Goal: Task Accomplishment & Management: Manage account settings

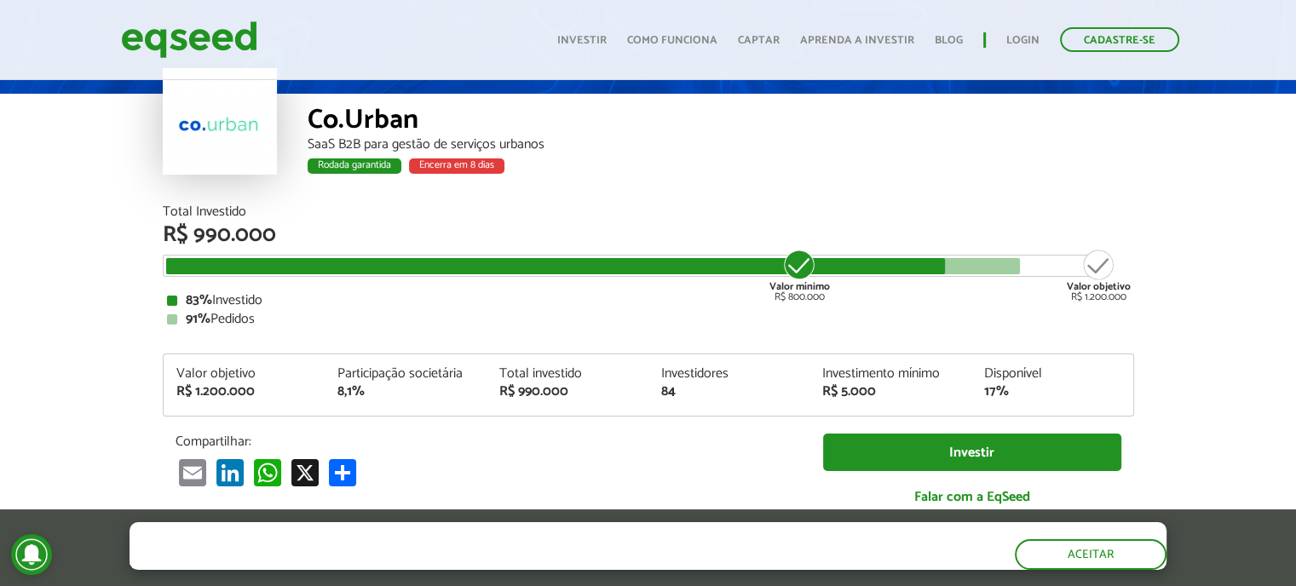
scroll to position [85, 0]
drag, startPoint x: 780, startPoint y: 213, endPoint x: 1085, endPoint y: 242, distance: 305.6
click at [1065, 279] on div "Total Investido R$ 990.000 Valor mínimo R$ 800.000 Valor objetivo R$ 1.200.000 …" at bounding box center [648, 265] width 971 height 121
click at [1078, 190] on div "Co.Urban SaaS B2B para gestão de serviços urbanos Rodada garantida Encerra em 8…" at bounding box center [721, 150] width 826 height 112
drag, startPoint x: 171, startPoint y: 367, endPoint x: 315, endPoint y: 411, distance: 150.4
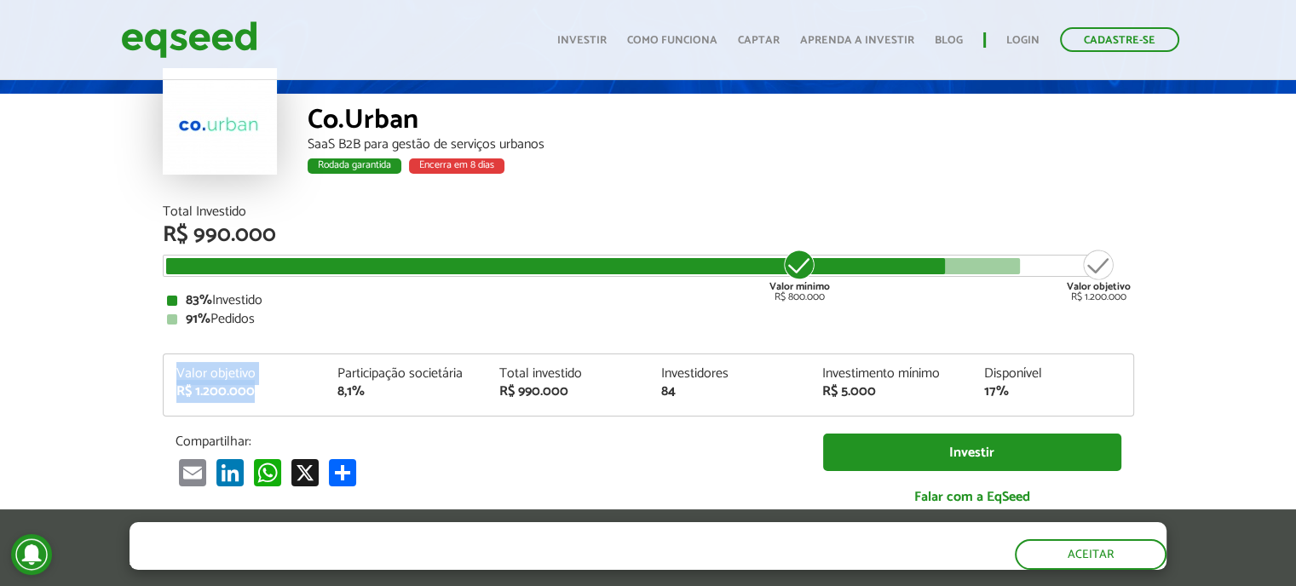
click at [310, 412] on div "Valor objetivo R$ 1.200.000 Participação societária 8,1% Total investido R$ 990…" at bounding box center [649, 391] width 970 height 49
click at [442, 314] on div "91% Pedidos" at bounding box center [648, 320] width 963 height 14
click at [550, 371] on div "Total investido" at bounding box center [567, 374] width 136 height 14
click at [913, 371] on div "Investimento mínimo" at bounding box center [890, 374] width 136 height 14
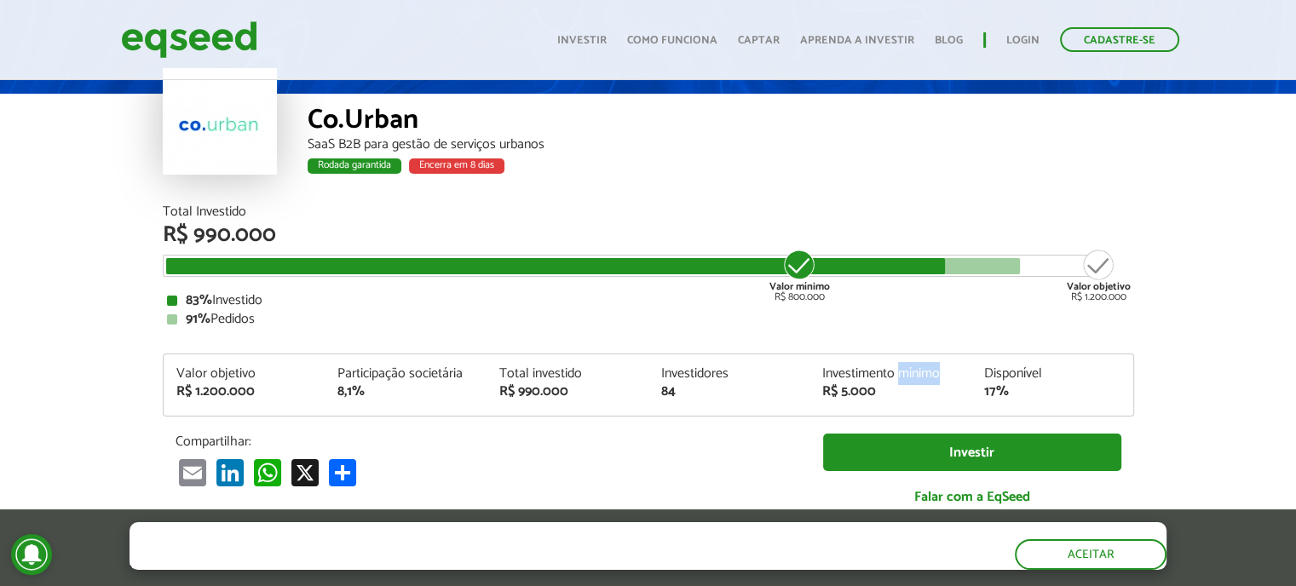
click at [913, 371] on div "Investimento mínimo" at bounding box center [890, 374] width 136 height 14
click at [711, 306] on div "83% Investido" at bounding box center [648, 301] width 963 height 14
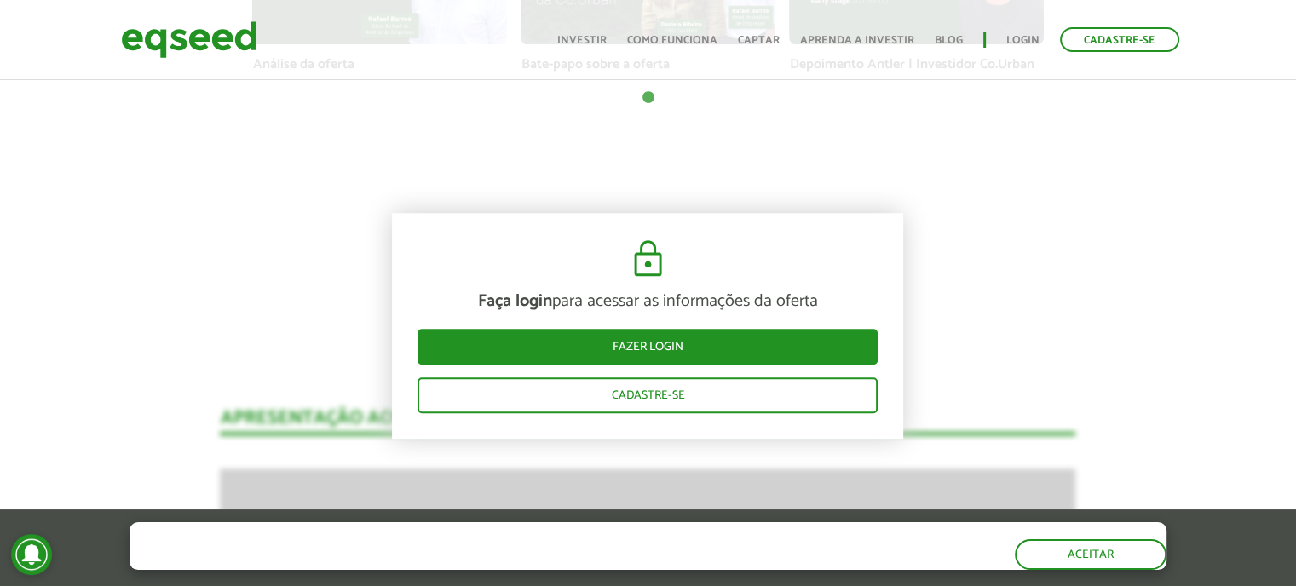
scroll to position [1278, 0]
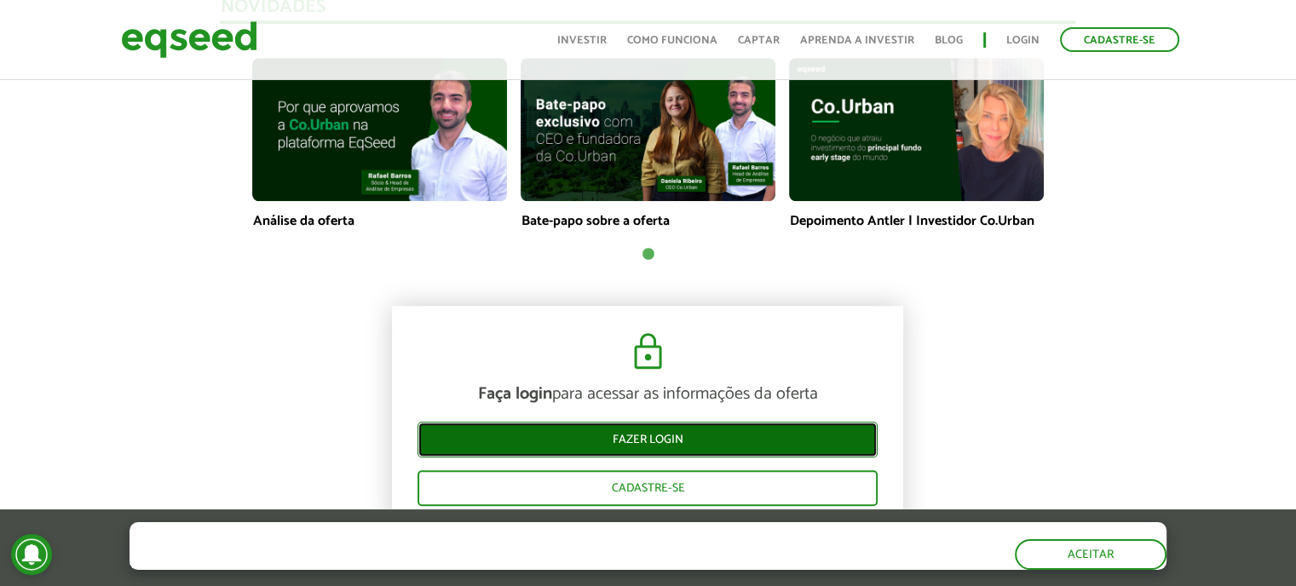
click at [678, 429] on link "Fazer login" at bounding box center [648, 440] width 460 height 36
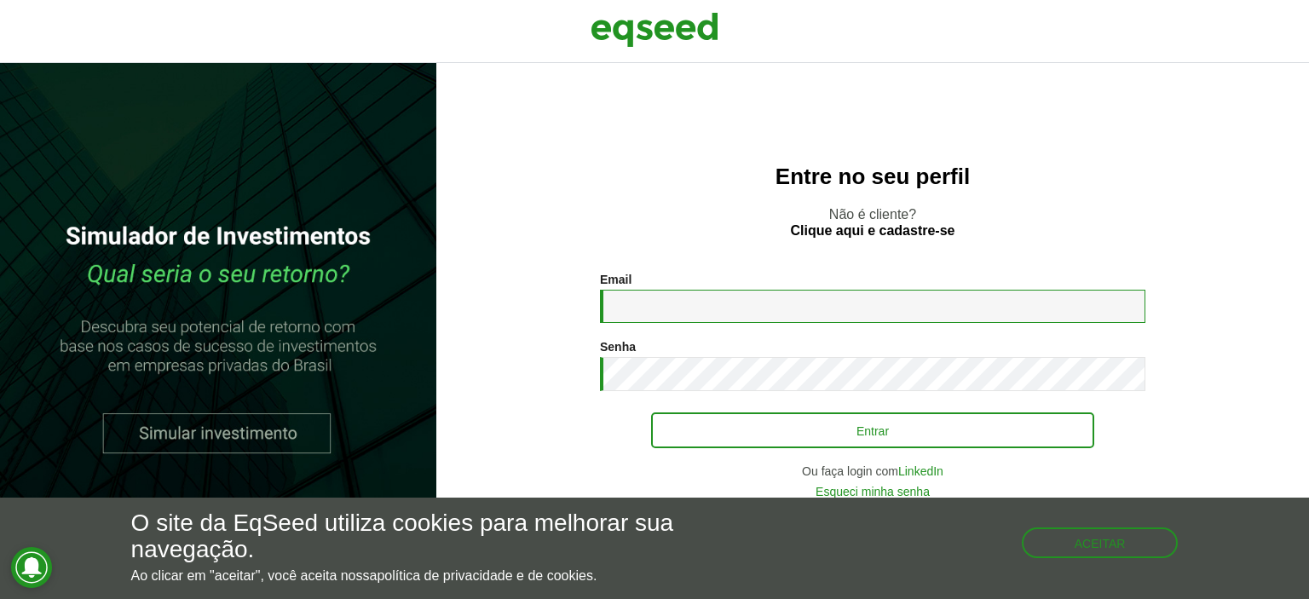
type input "**********"
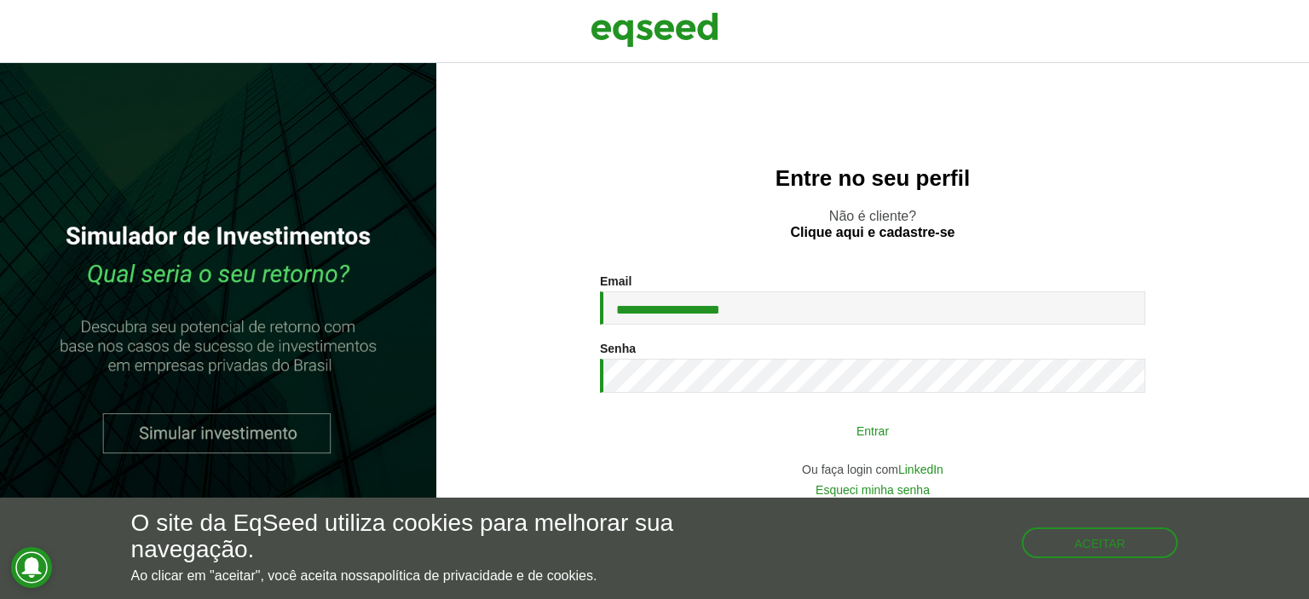
click at [832, 425] on button "Entrar" at bounding box center [872, 430] width 443 height 32
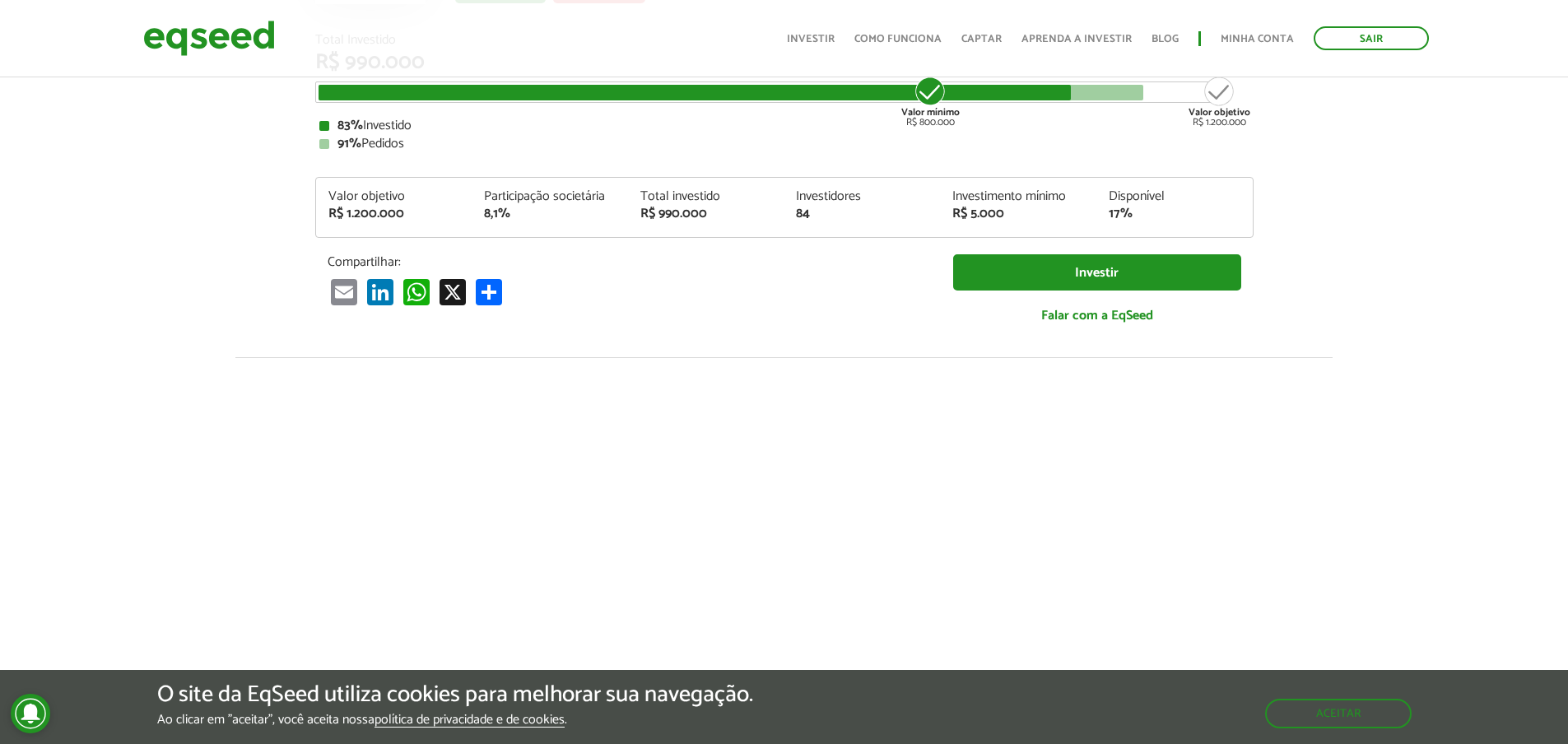
click at [1251, 328] on article "Co.Urban SaaS B2B para gestão de serviços urbanos Rodada garantida Encerra em 8…" at bounding box center [784, 373] width 1568 height 1093
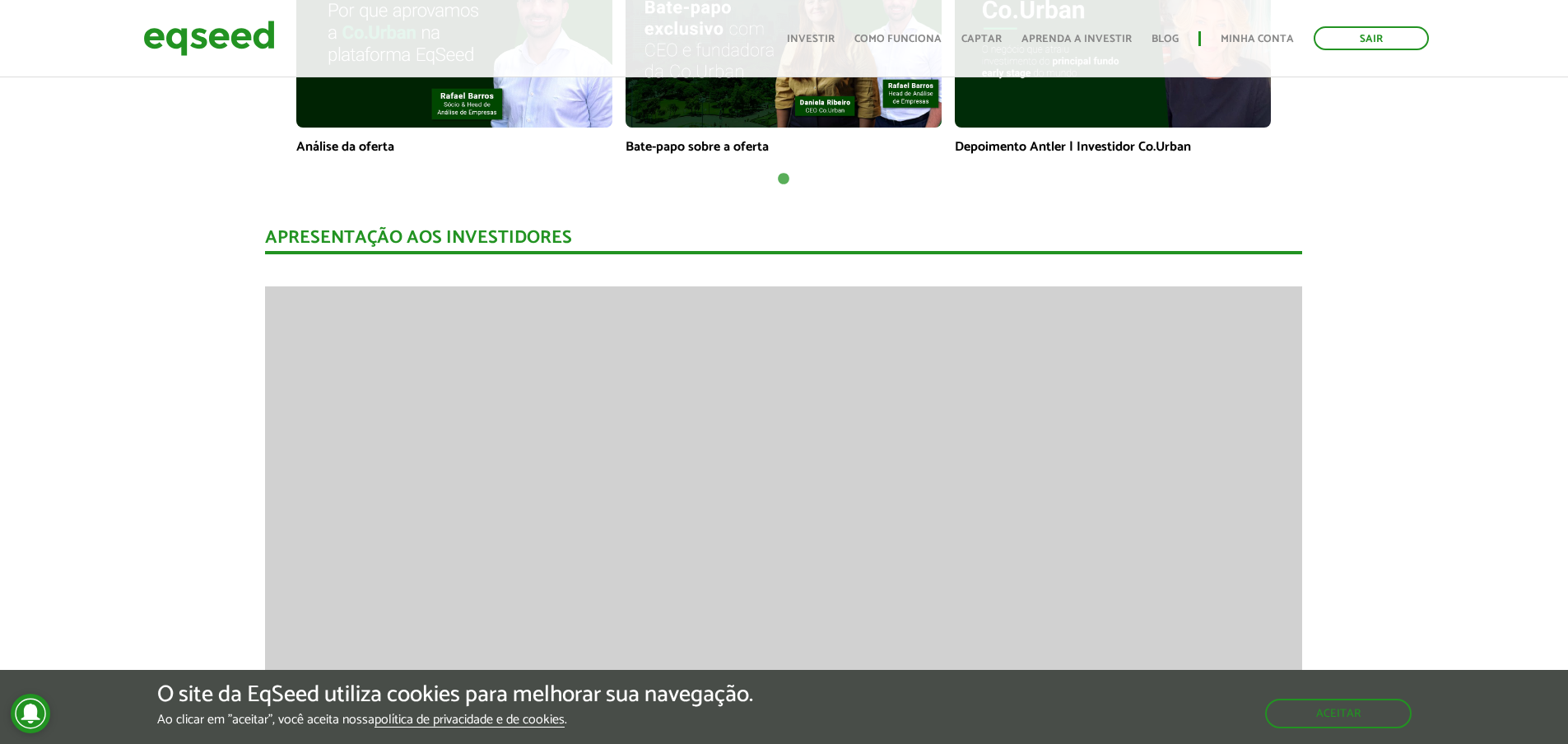
scroll to position [1399, 0]
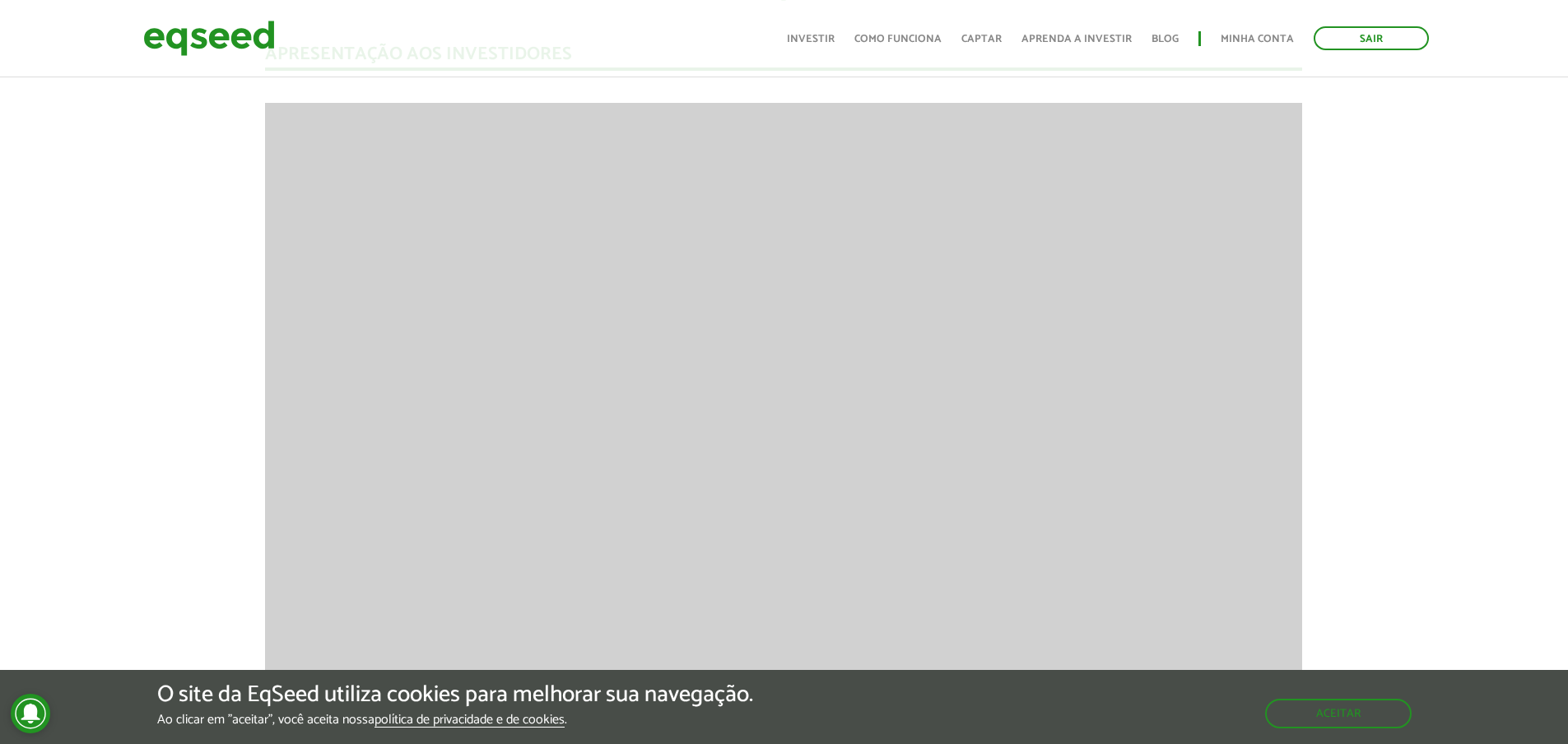
scroll to position [1564, 0]
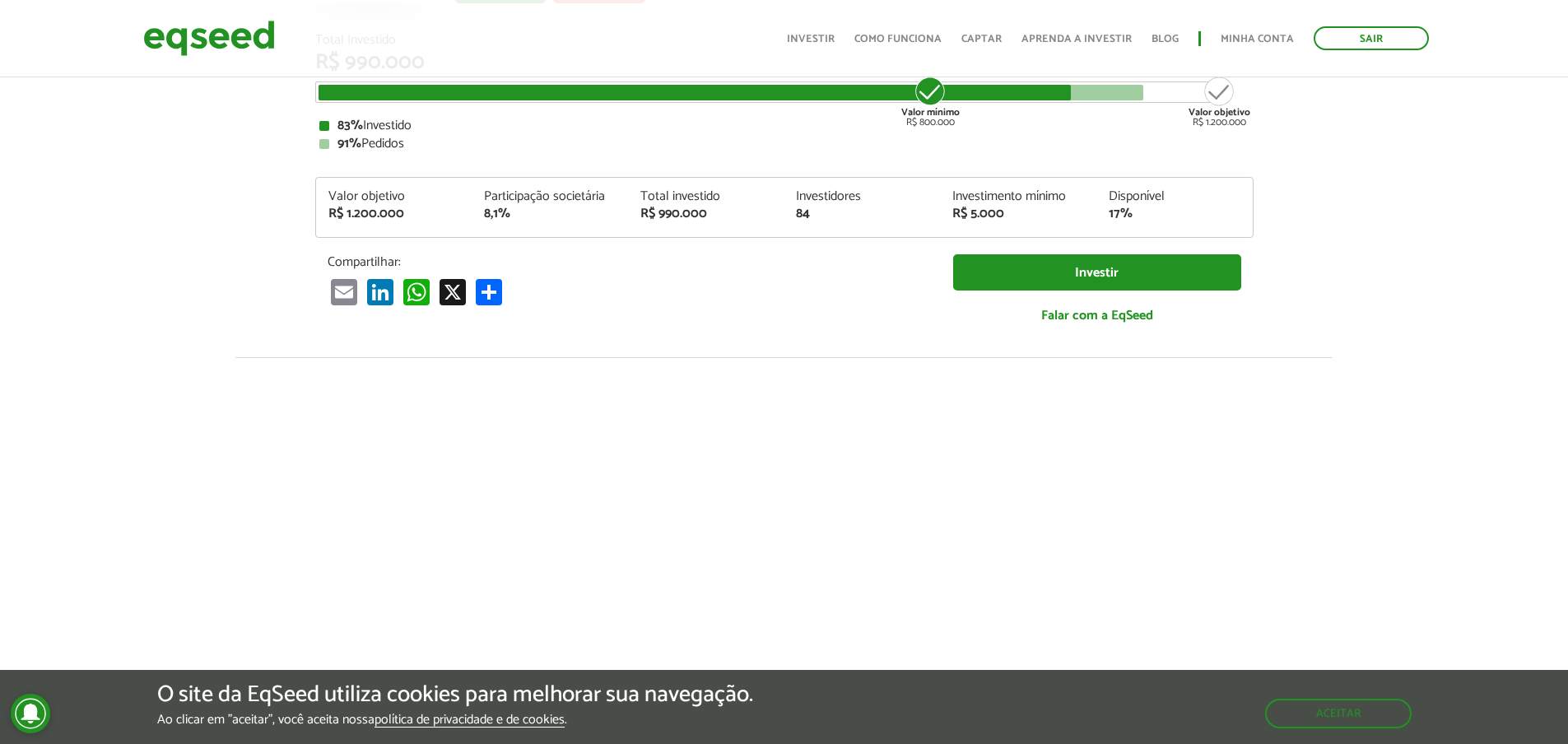
scroll to position [0, 0]
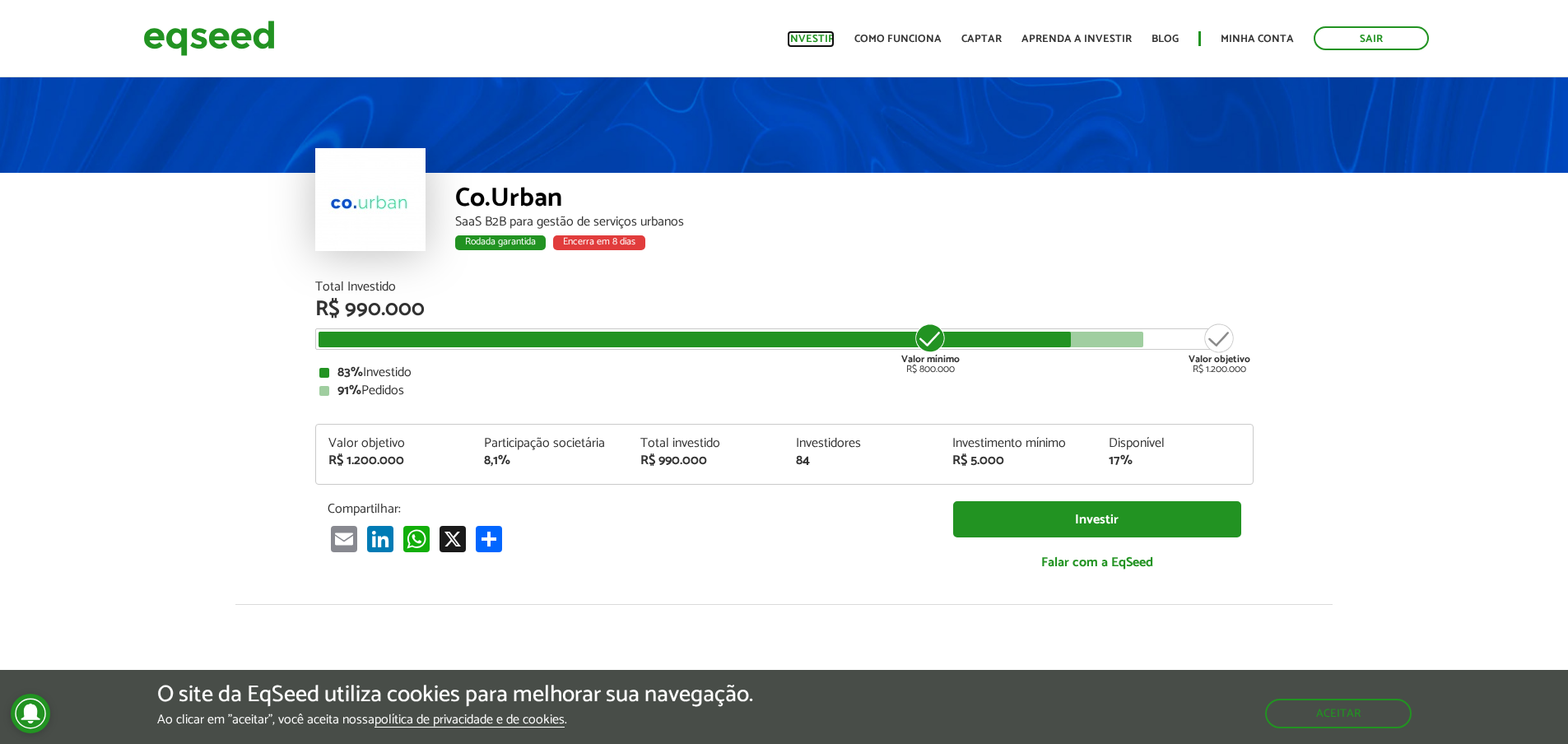
click at [819, 36] on link "Investir" at bounding box center [811, 39] width 47 height 11
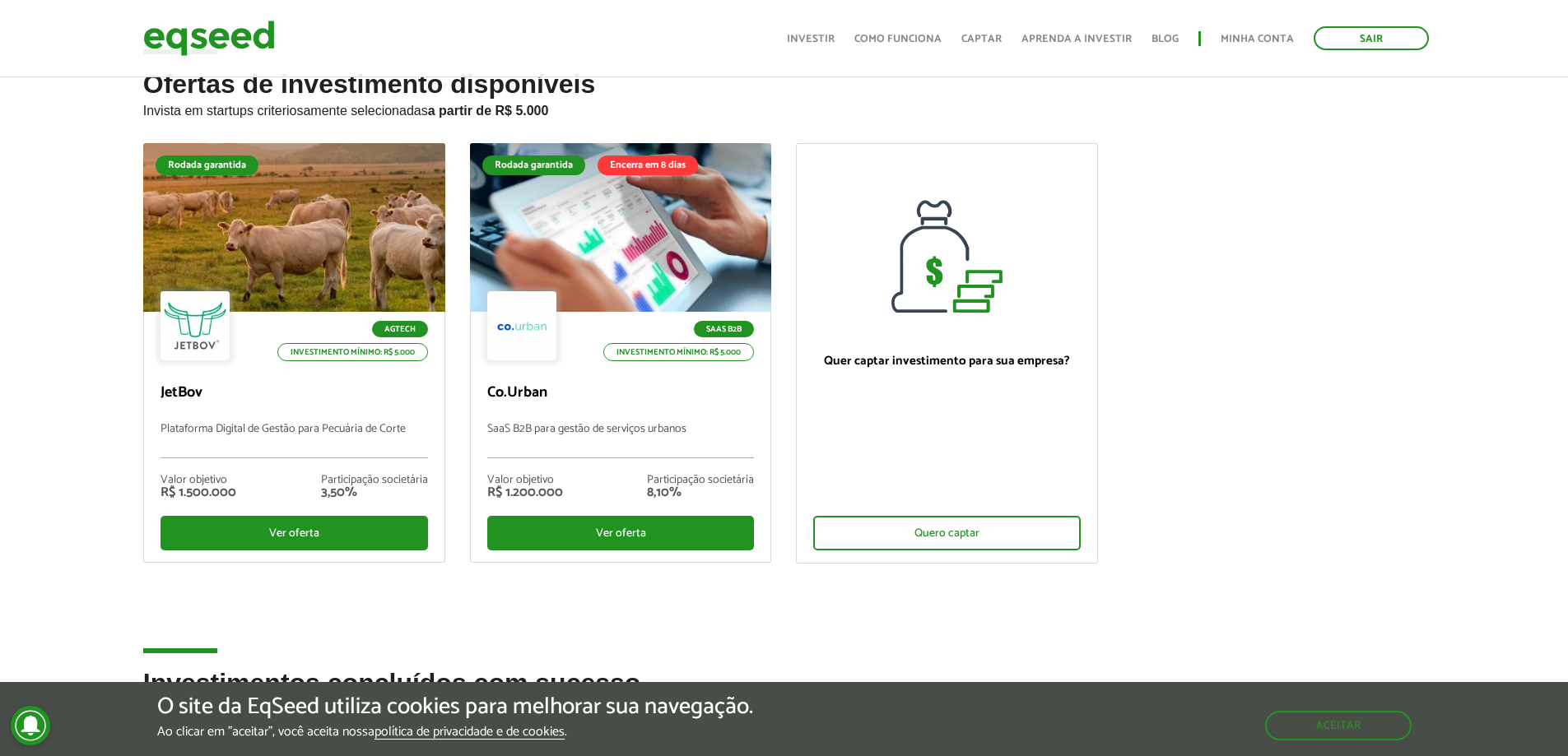
scroll to position [82, 0]
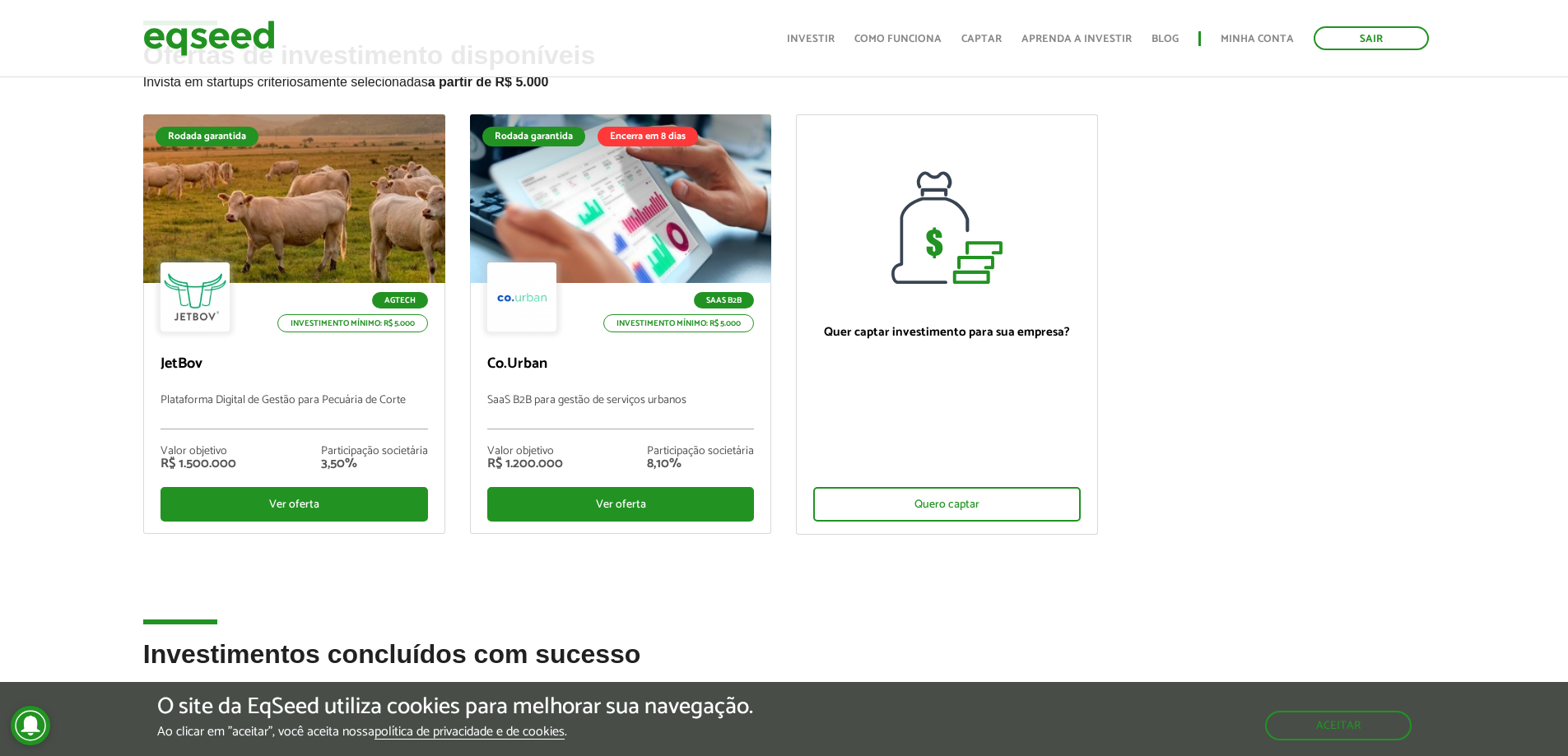
click at [63, 307] on div "Ofertas de investimento disponíveis Invista em startups criteriosamente selecio…" at bounding box center [784, 341] width 1568 height 599
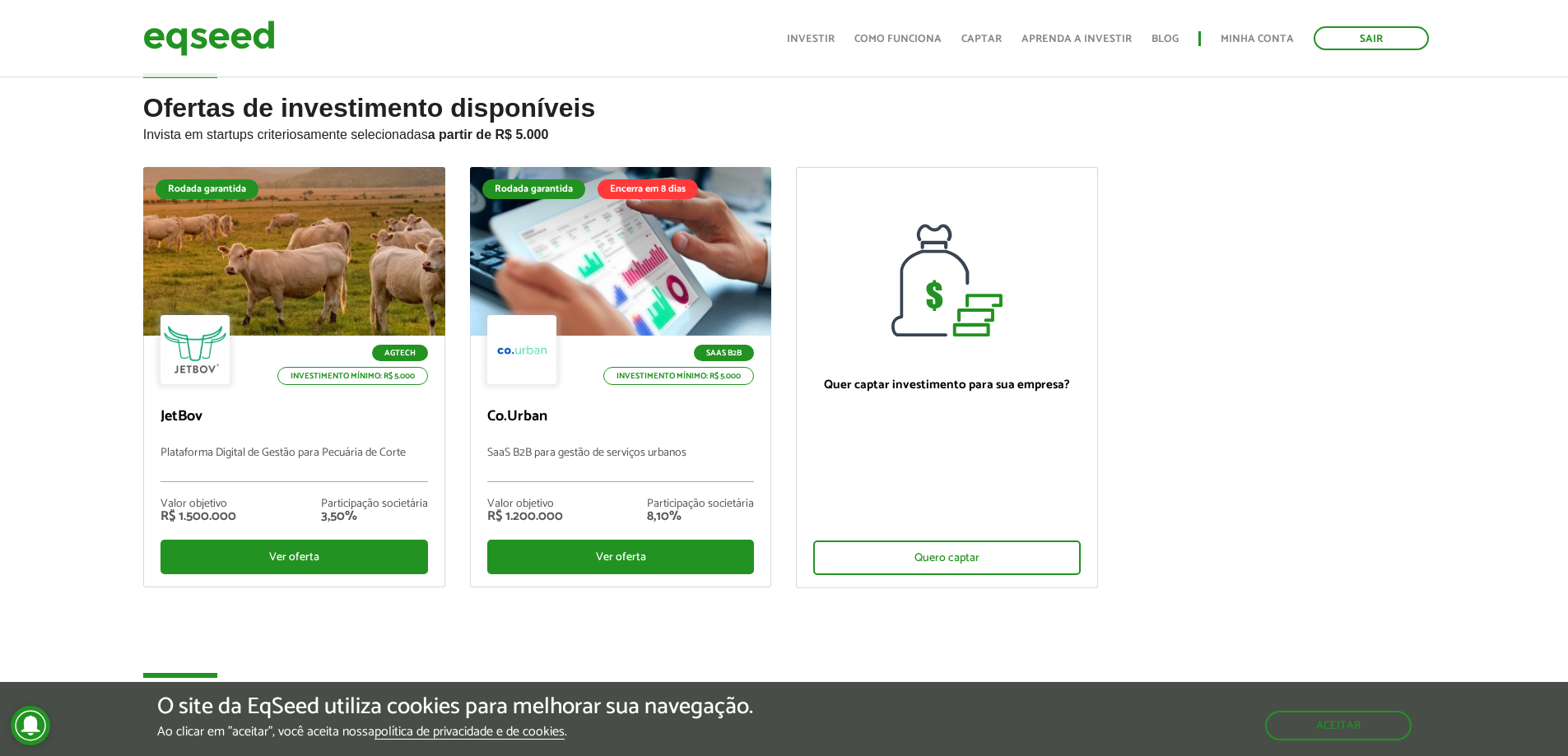
scroll to position [0, 0]
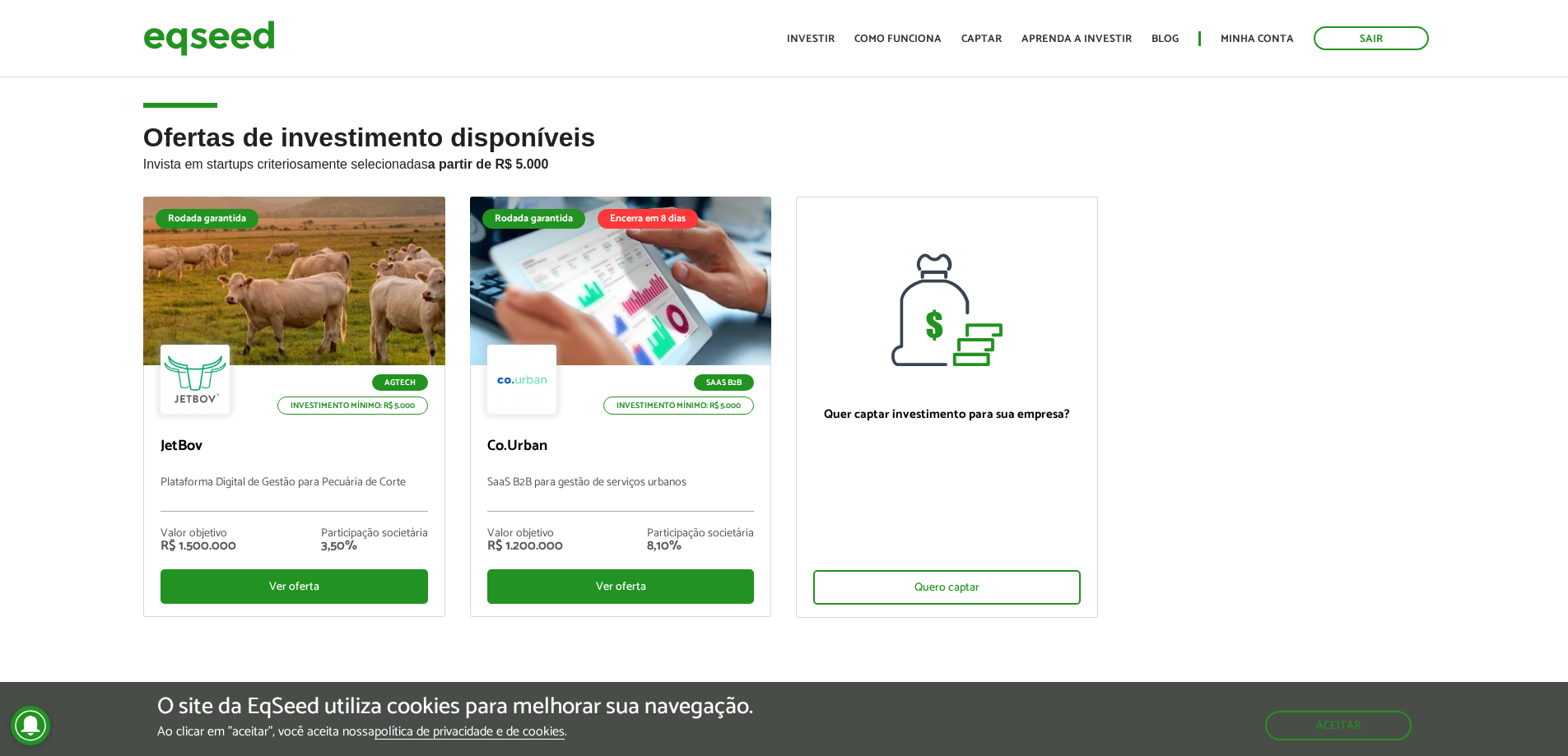
click at [1283, 426] on ul "Rodada garantida Agtech Investimento mínimo: R$ 5.000 JetBov Plataforma Digital…" at bounding box center [784, 421] width 1307 height 449
click at [1284, 448] on ul "Rodada garantida Agtech Investimento mínimo: R$ 5.000 JetBov Plataforma Digital…" at bounding box center [784, 421] width 1307 height 449
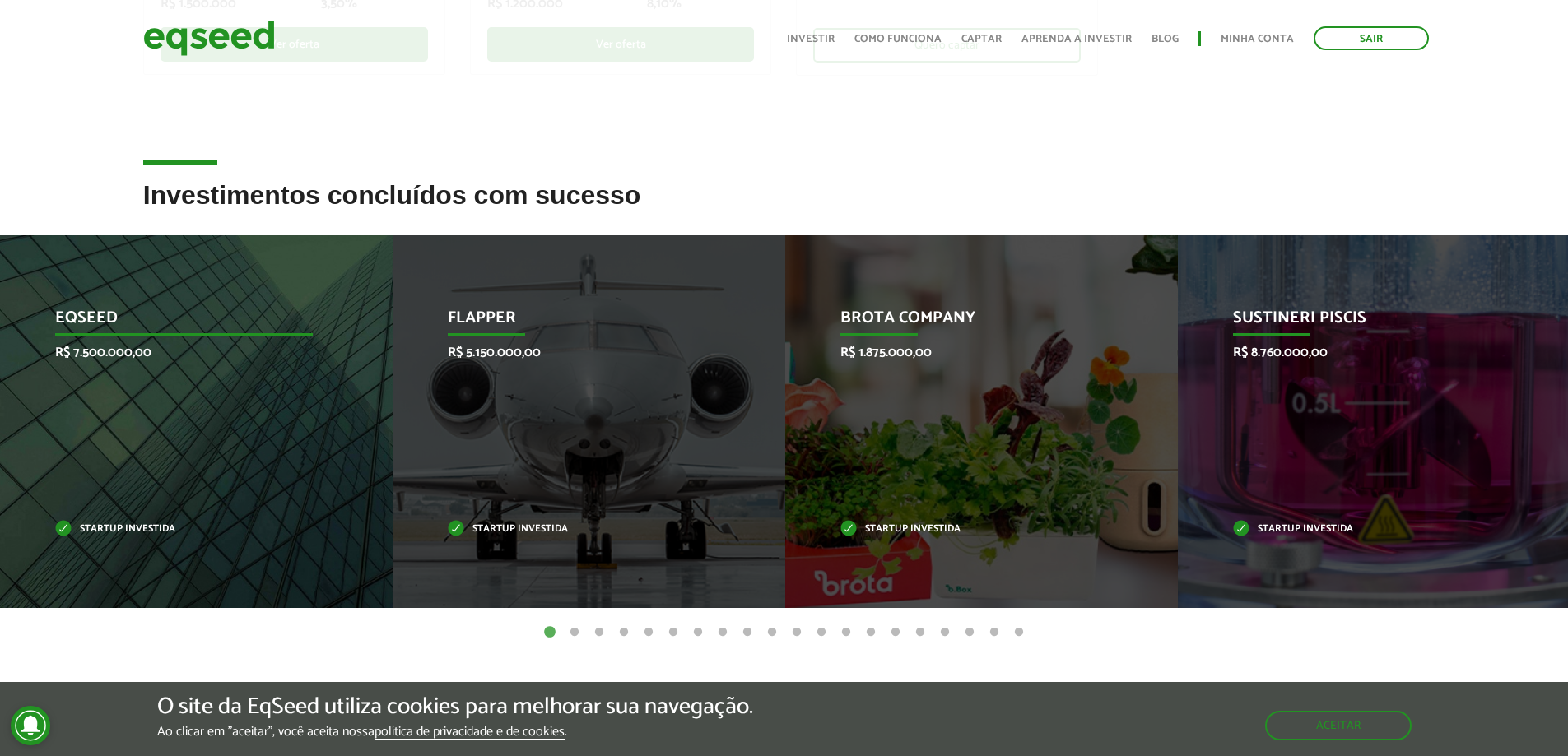
scroll to position [658, 0]
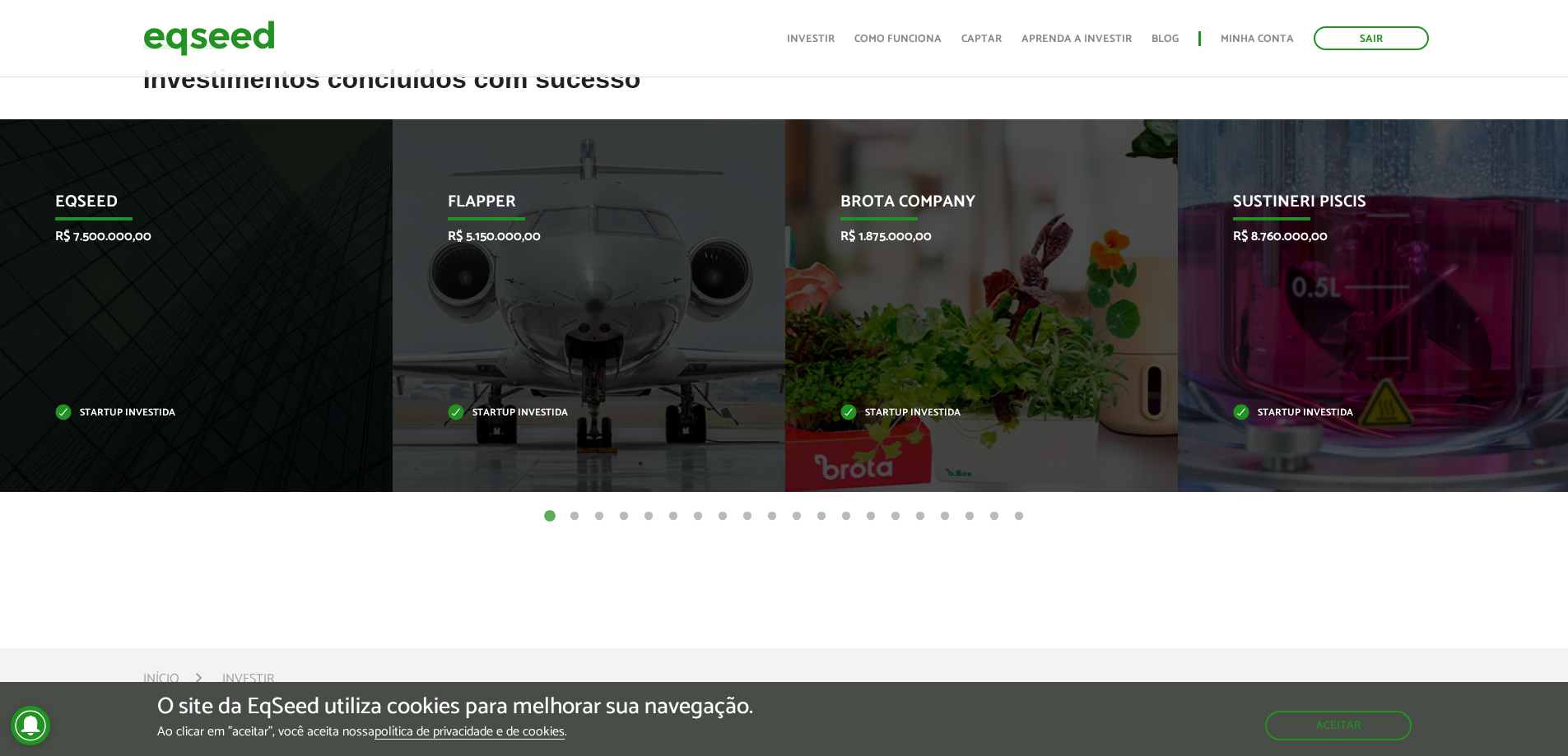
click at [576, 515] on button "2" at bounding box center [574, 517] width 16 height 16
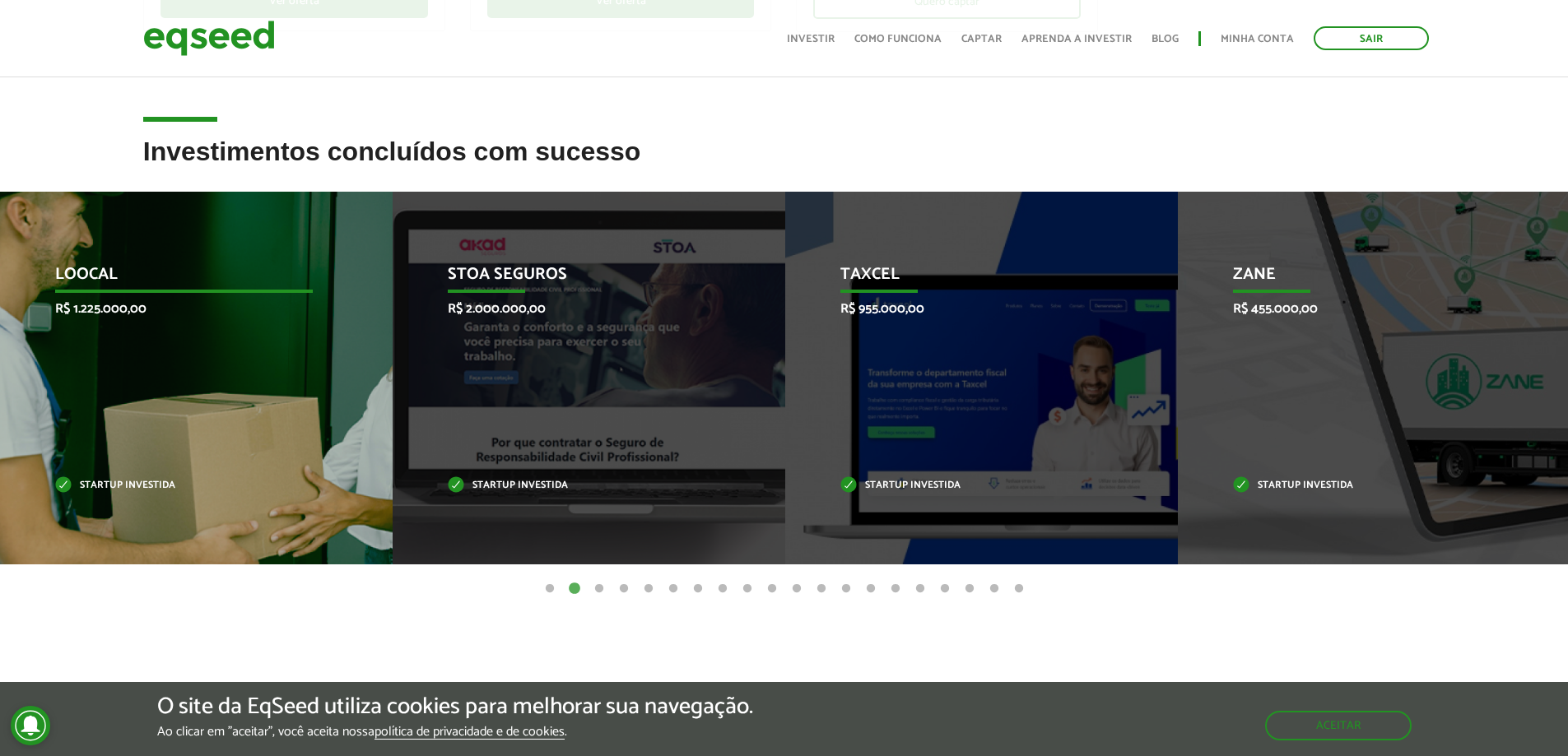
scroll to position [575, 0]
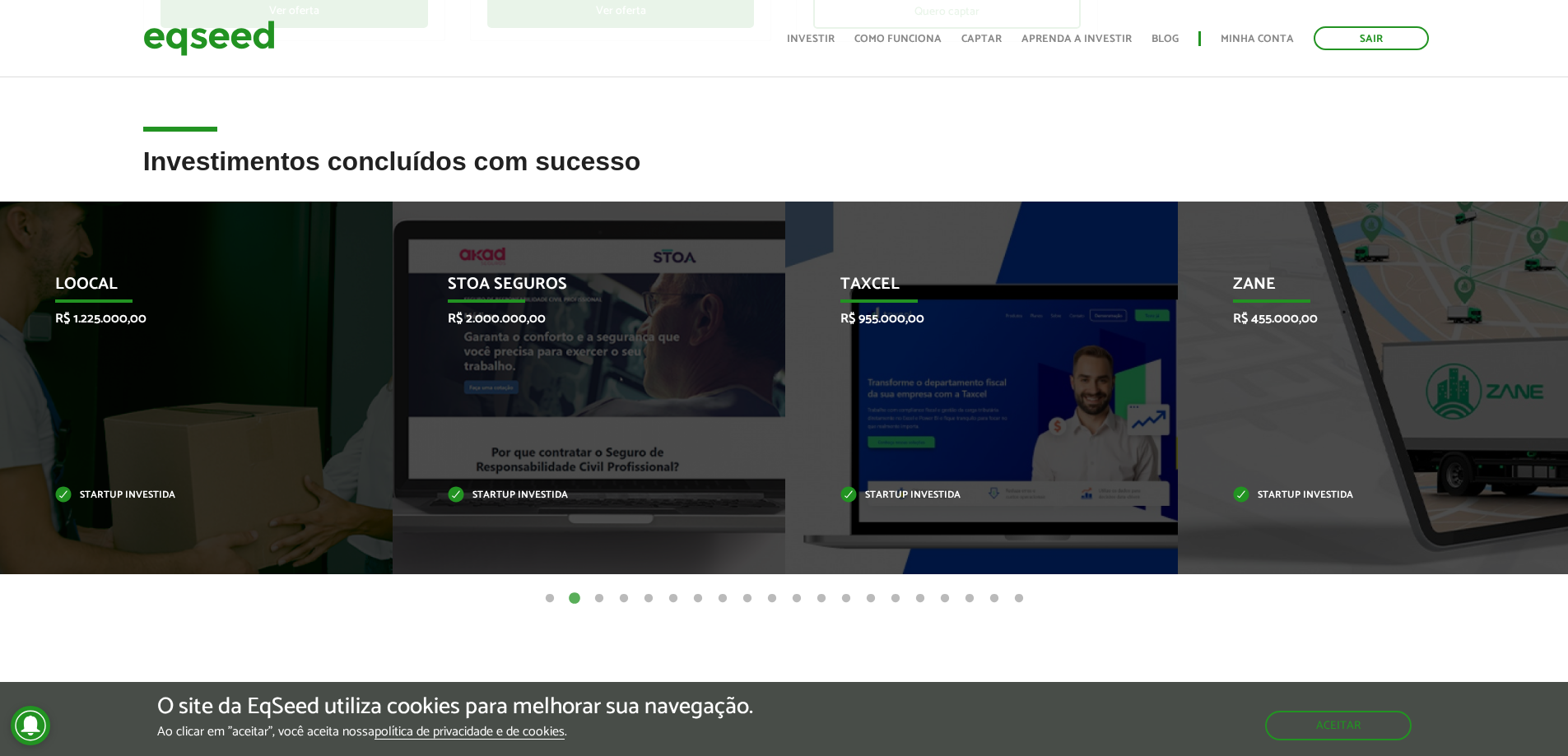
click at [594, 598] on button "3" at bounding box center [599, 599] width 16 height 16
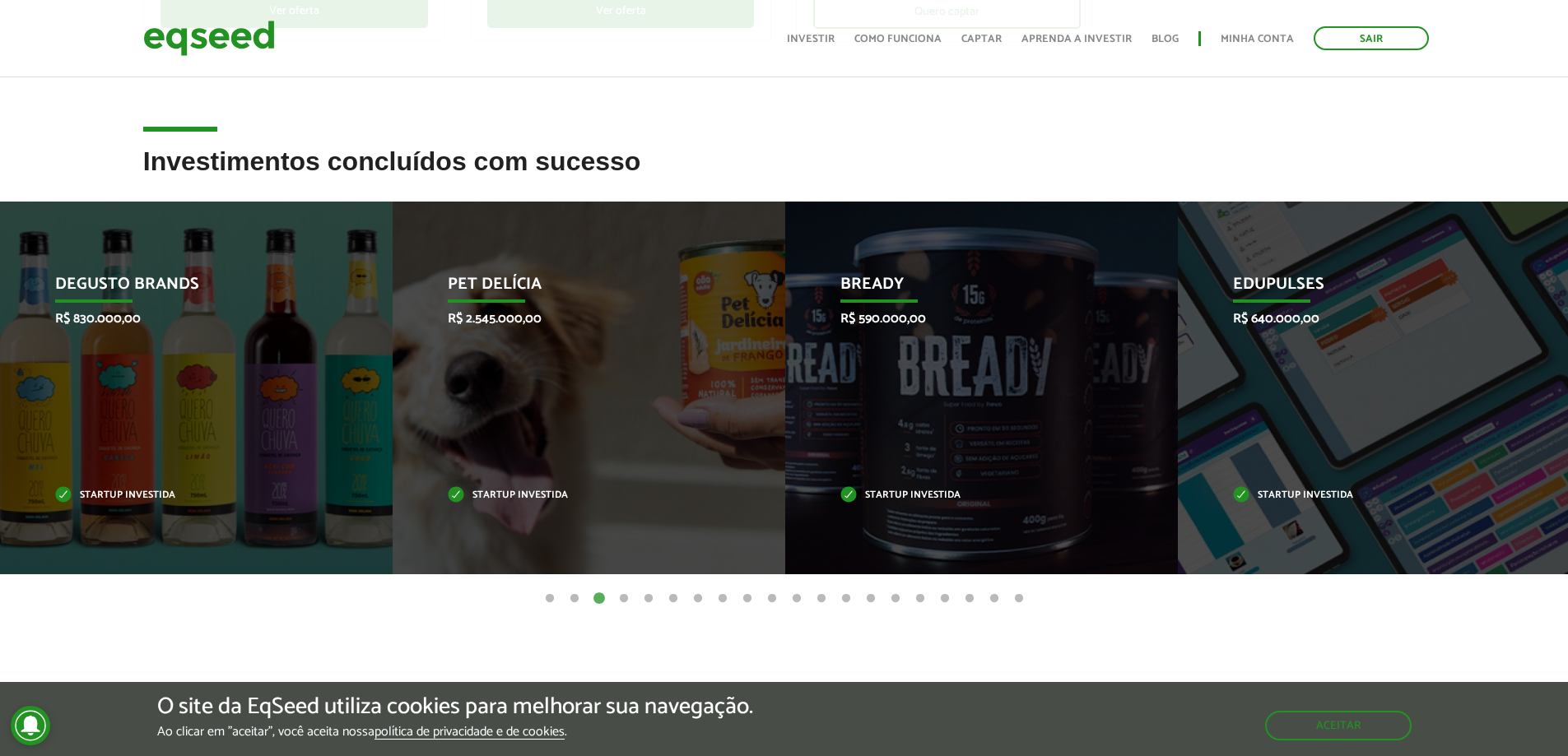
click at [626, 600] on button "4" at bounding box center [623, 599] width 16 height 16
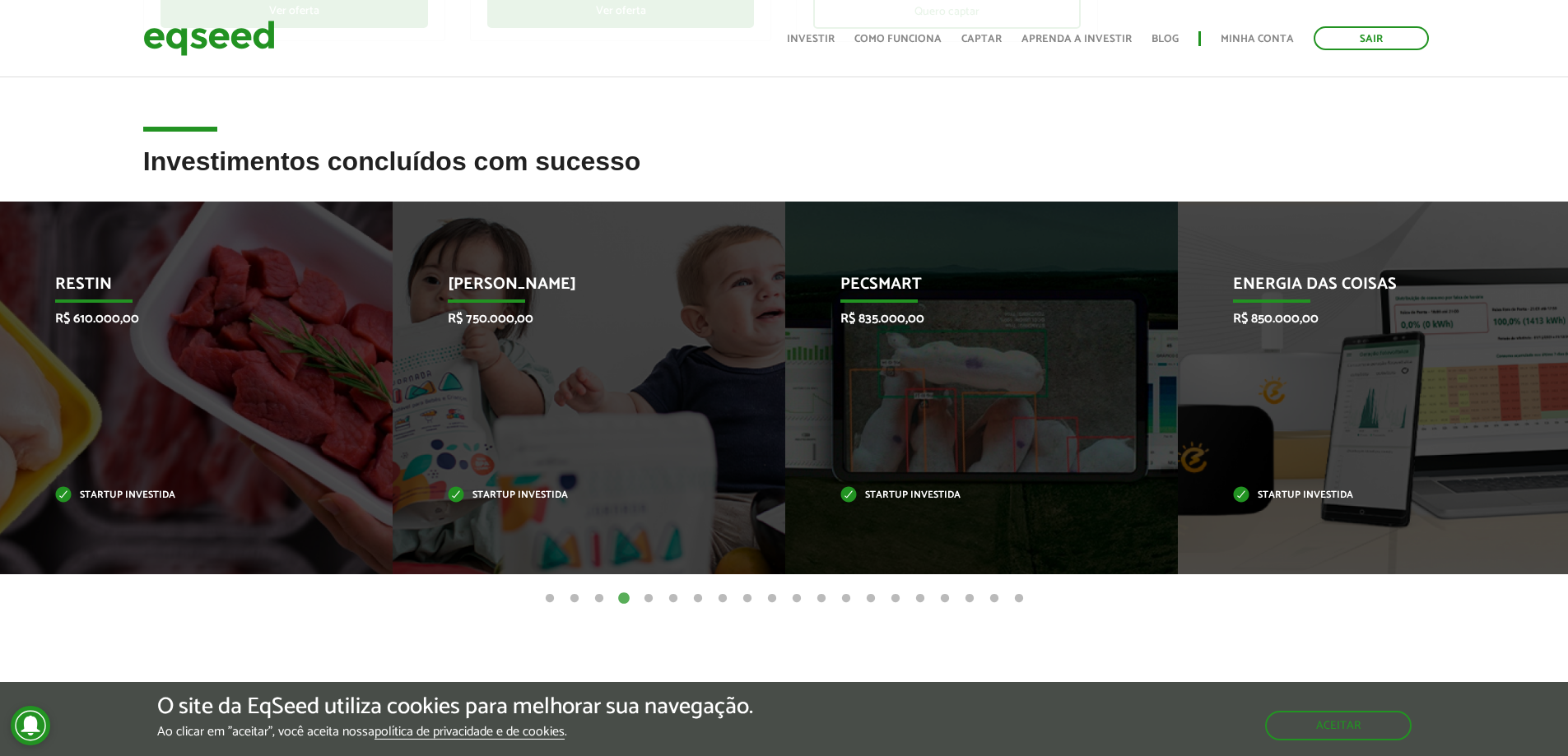
click at [648, 598] on button "5" at bounding box center [648, 599] width 16 height 16
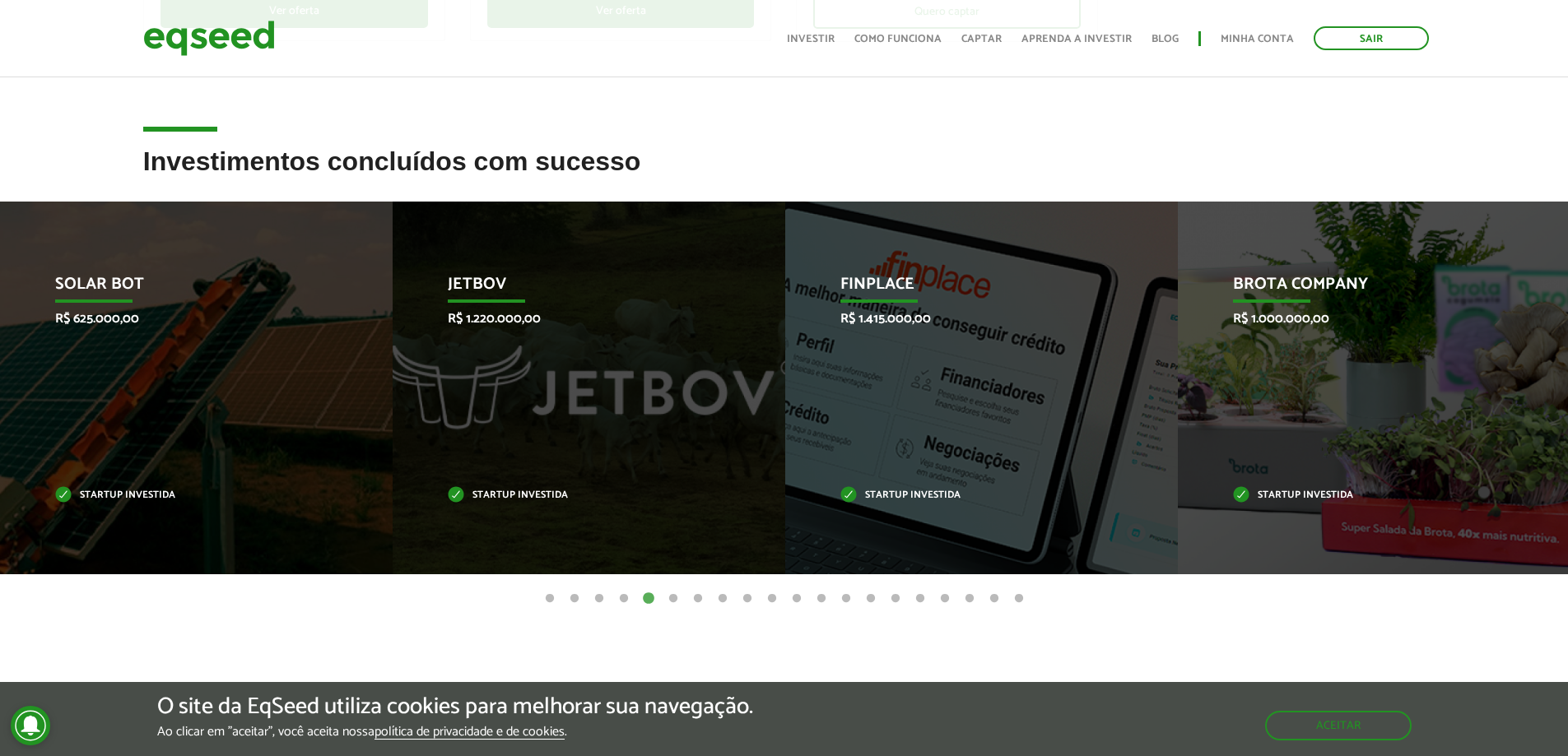
click at [671, 598] on button "6" at bounding box center [672, 599] width 16 height 16
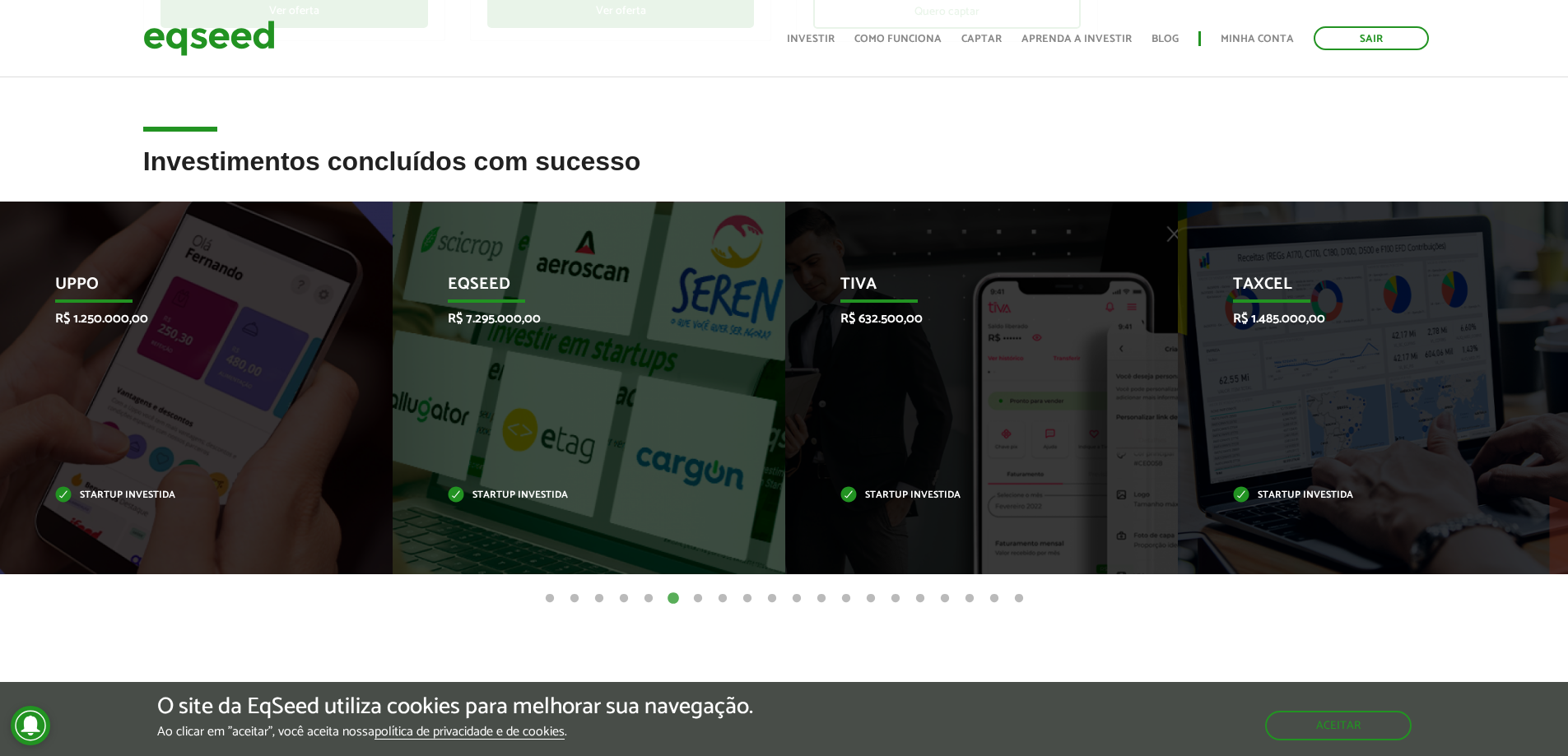
click at [694, 601] on button "7" at bounding box center [698, 599] width 16 height 16
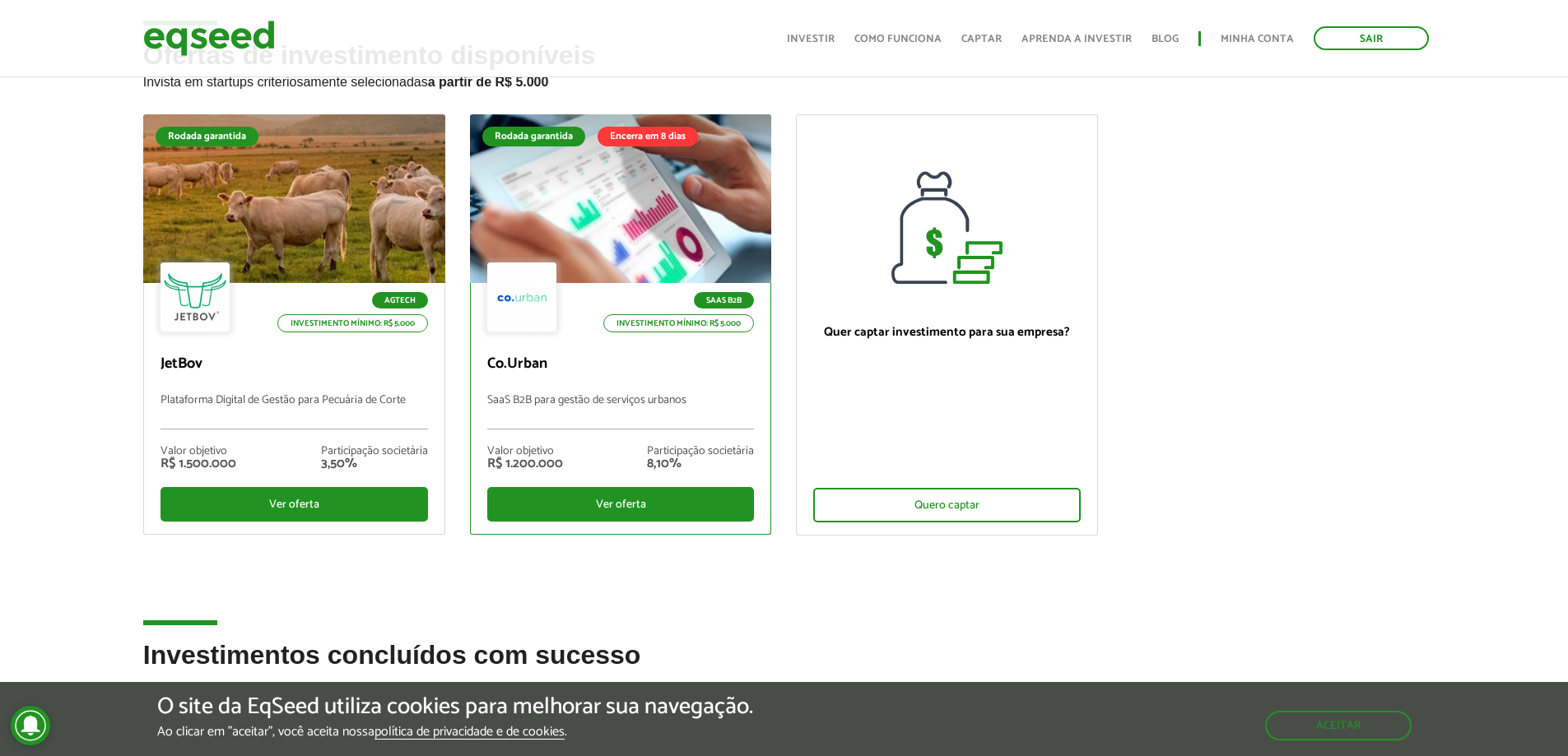
scroll to position [0, 0]
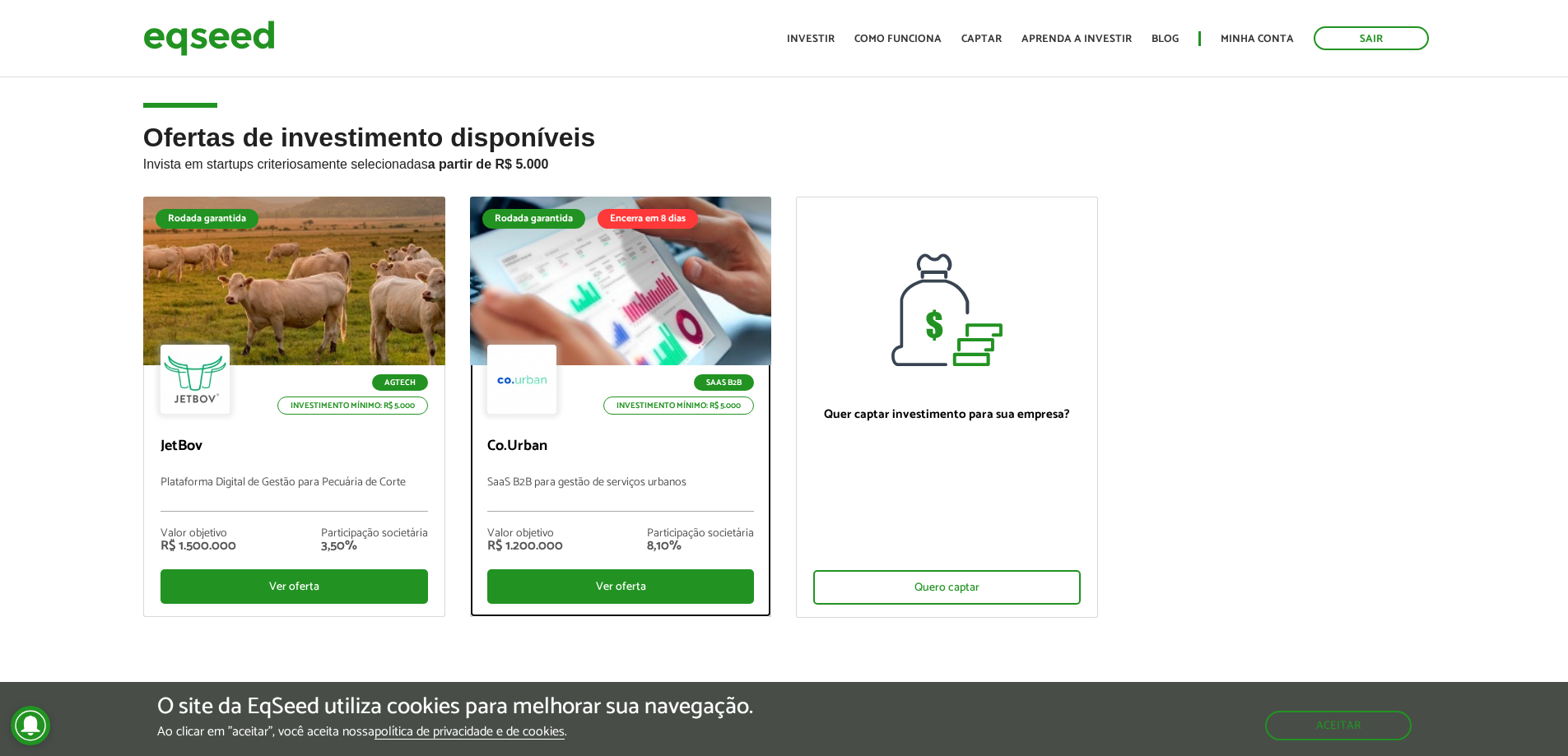
click at [537, 403] on div at bounding box center [522, 379] width 70 height 70
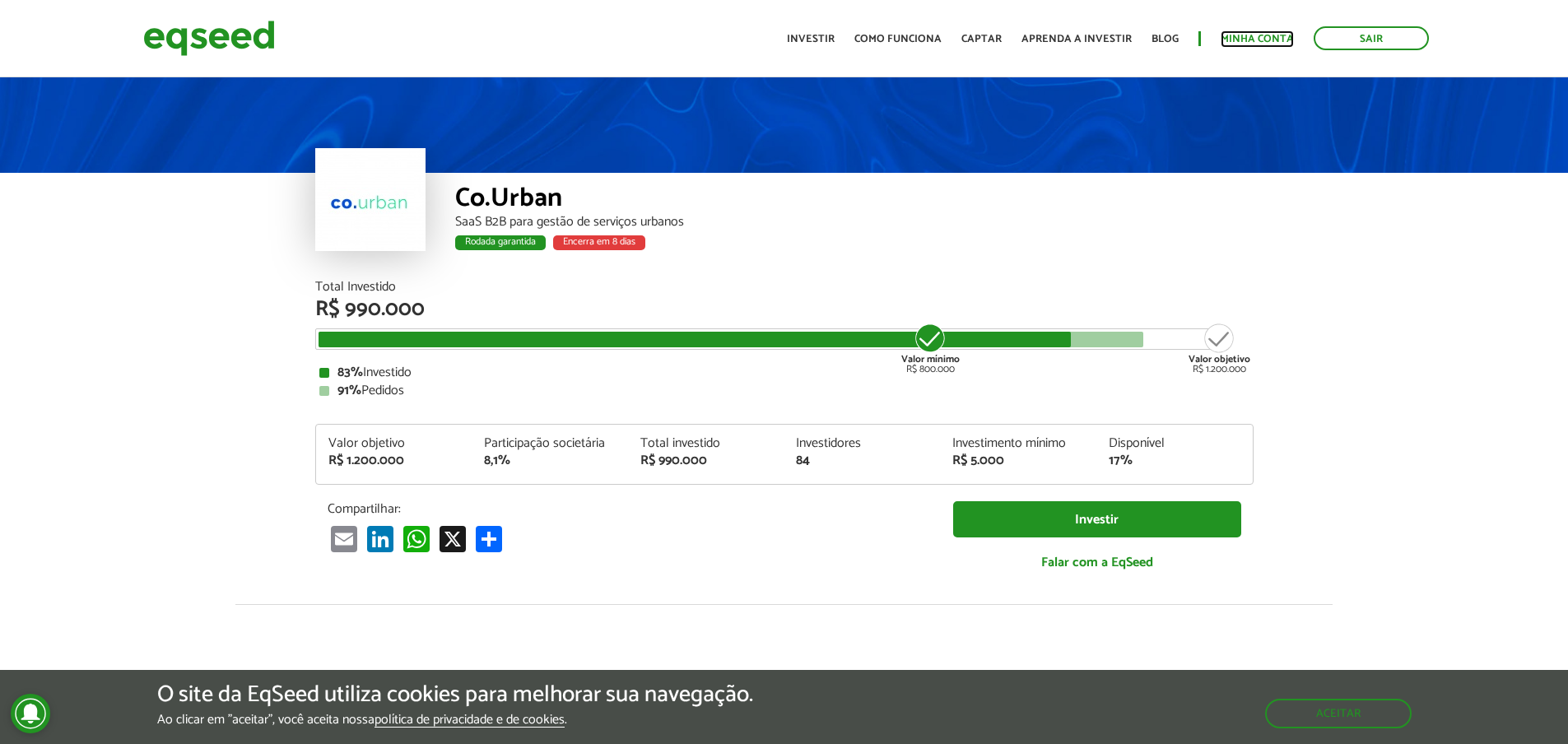
click at [1262, 34] on link "Minha conta" at bounding box center [1258, 39] width 73 height 11
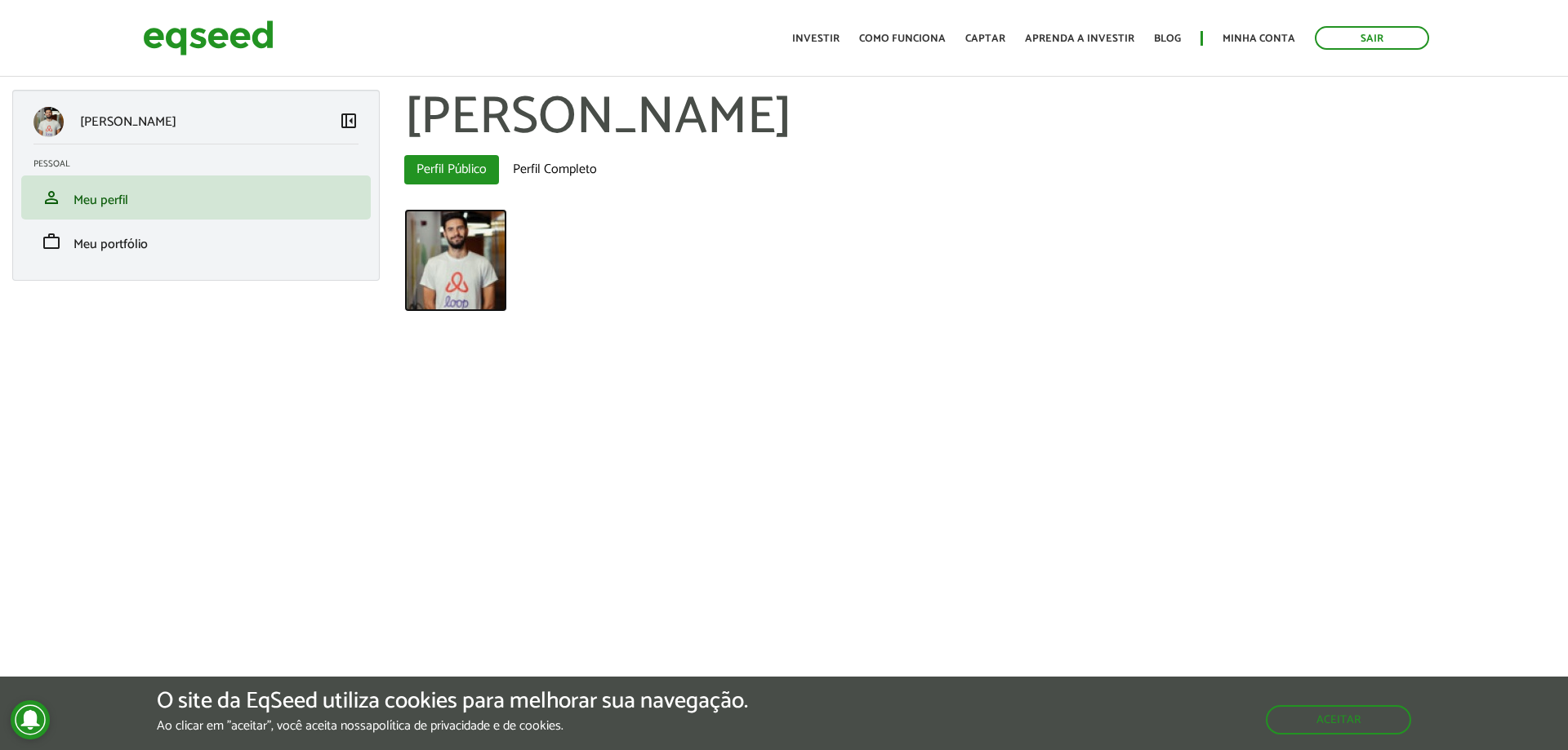
click at [488, 262] on img at bounding box center [455, 260] width 103 height 102
click at [580, 163] on link "Perfil Completo" at bounding box center [554, 170] width 108 height 30
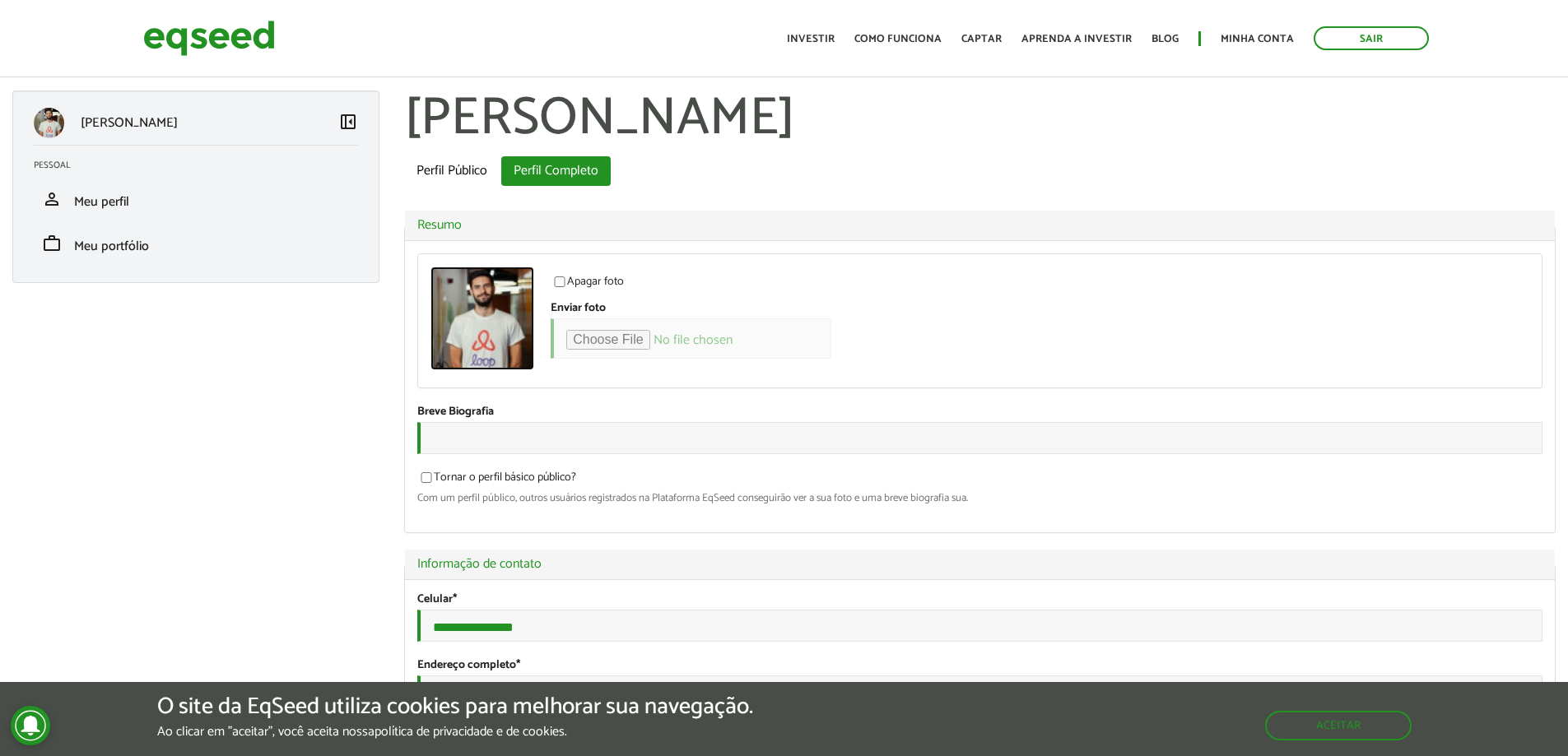
click at [493, 310] on img at bounding box center [482, 318] width 103 height 103
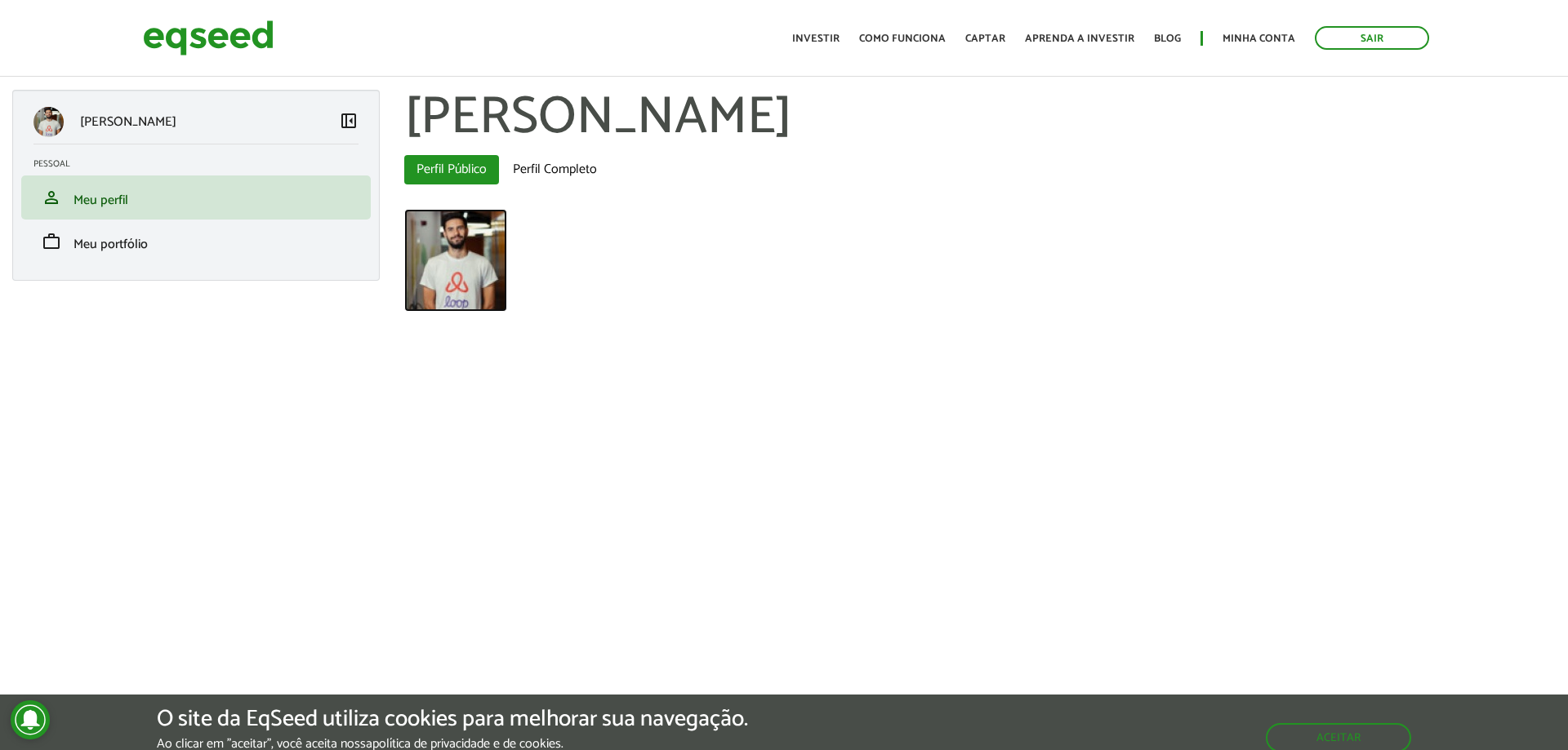
click at [464, 262] on img at bounding box center [455, 260] width 103 height 102
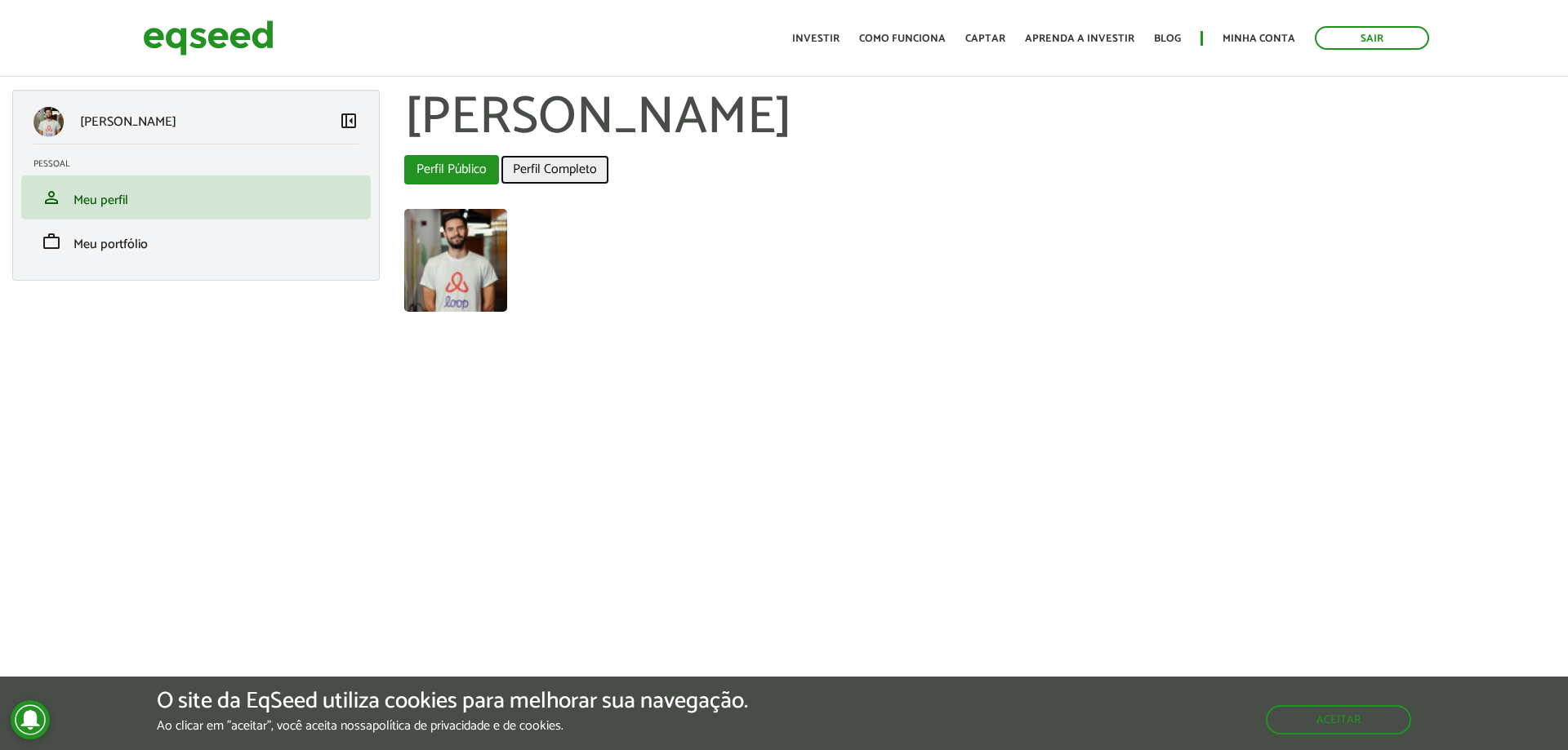
click at [553, 165] on link "Perfil Completo" at bounding box center [554, 170] width 108 height 30
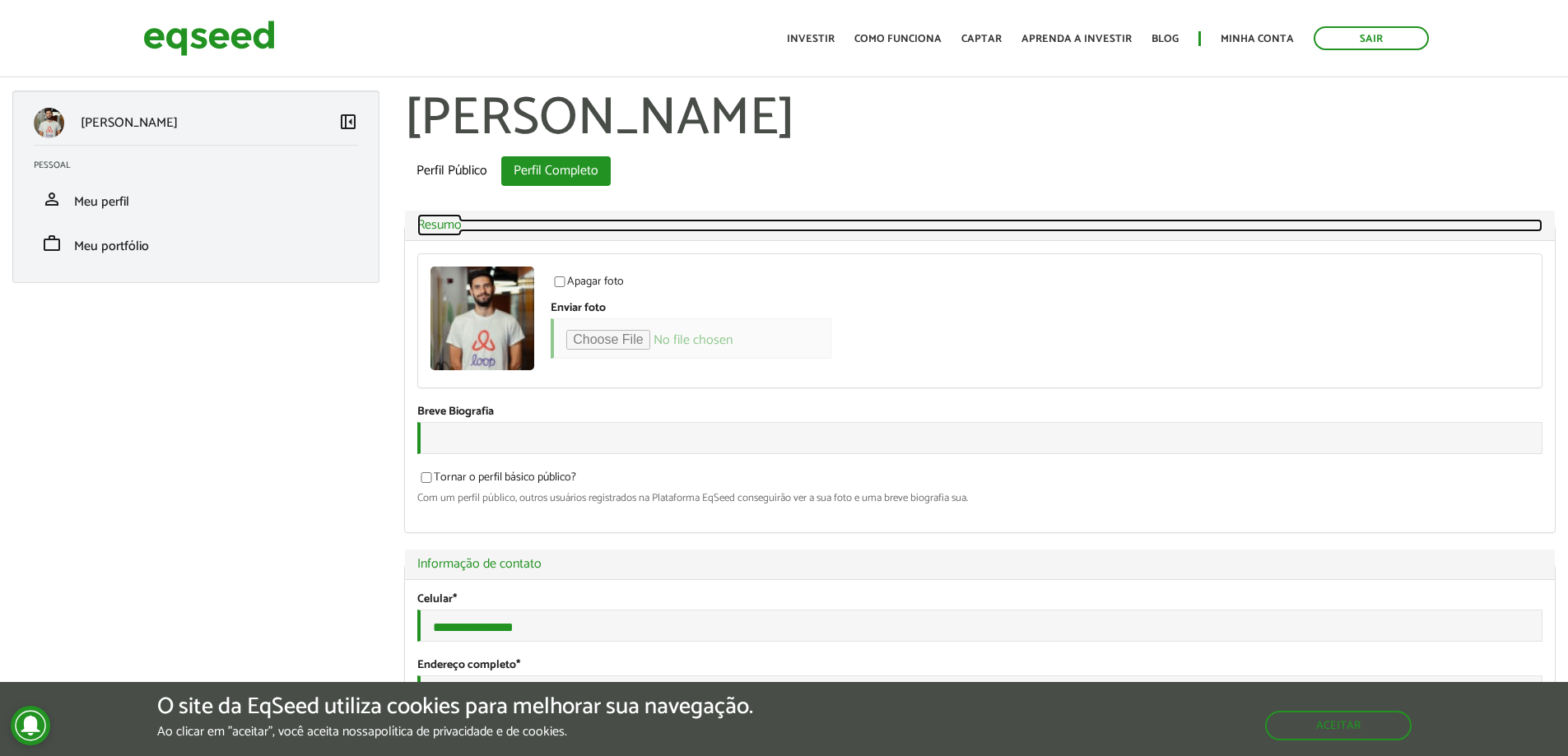
click at [576, 219] on link "Ocultar Resumo" at bounding box center [980, 226] width 1126 height 14
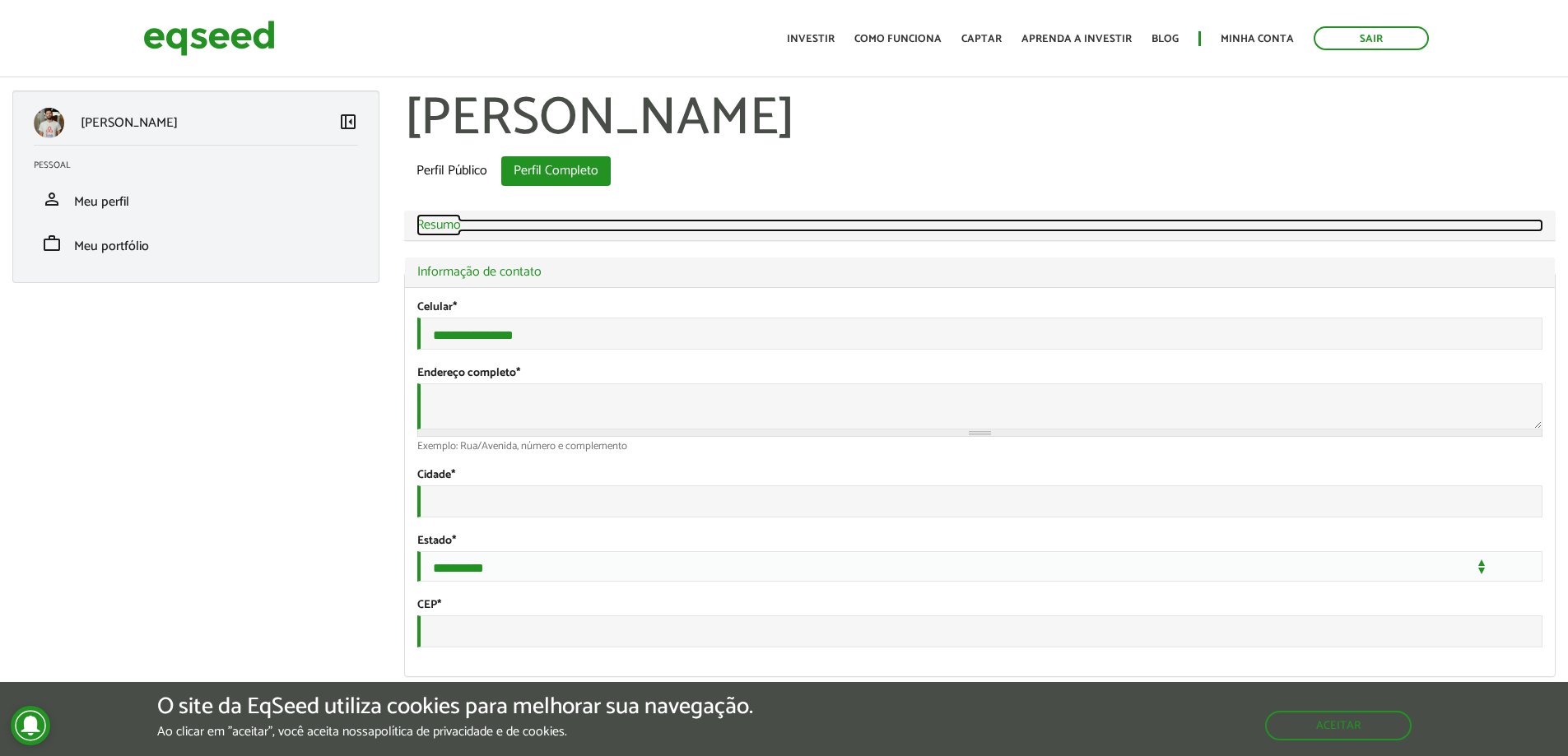
click at [569, 229] on link "Exibir Resumo" at bounding box center [980, 226] width 1126 height 14
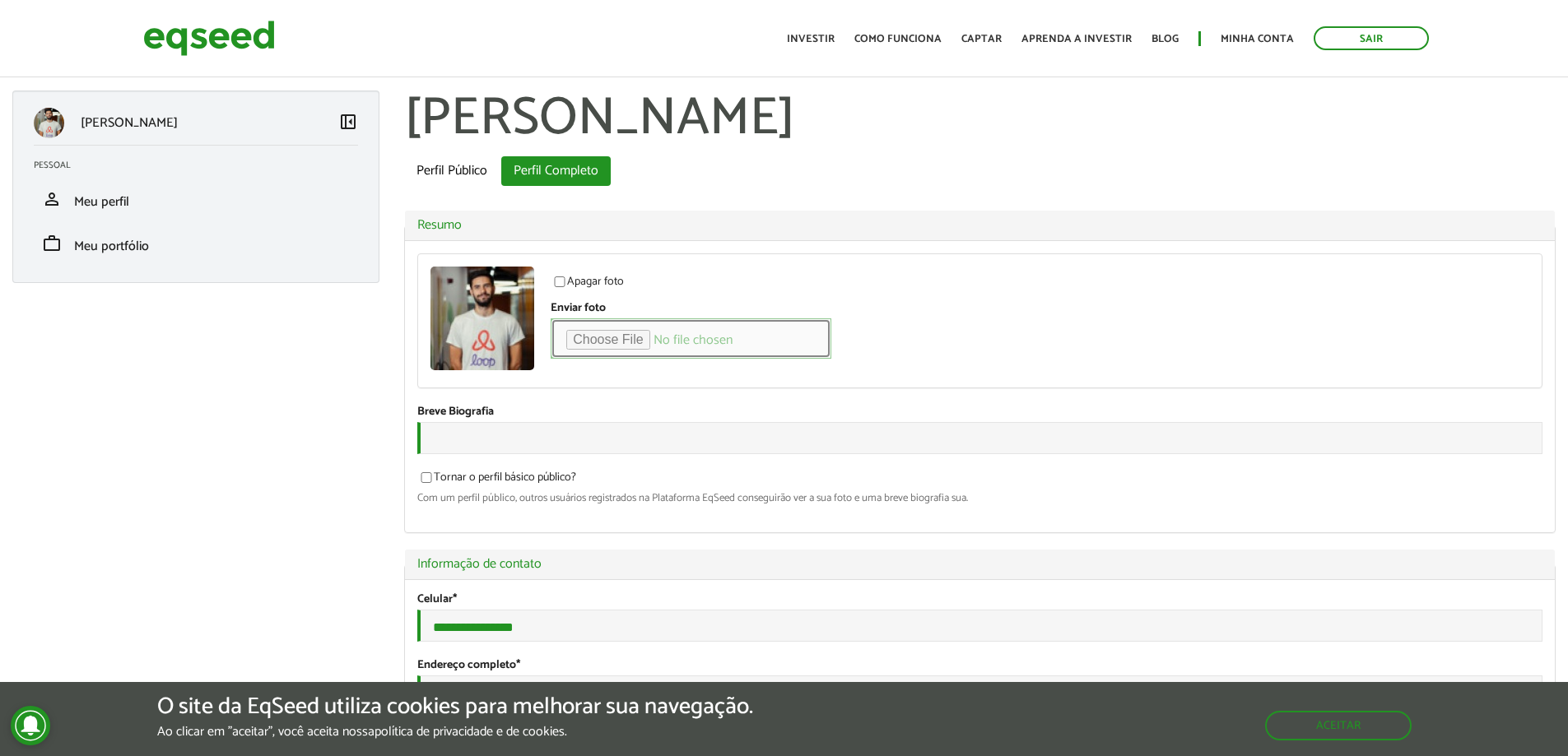
click at [611, 336] on input "Enviar foto" at bounding box center [691, 339] width 281 height 41
type input "**********"
click at [670, 337] on input "Enviar foto" at bounding box center [691, 339] width 281 height 41
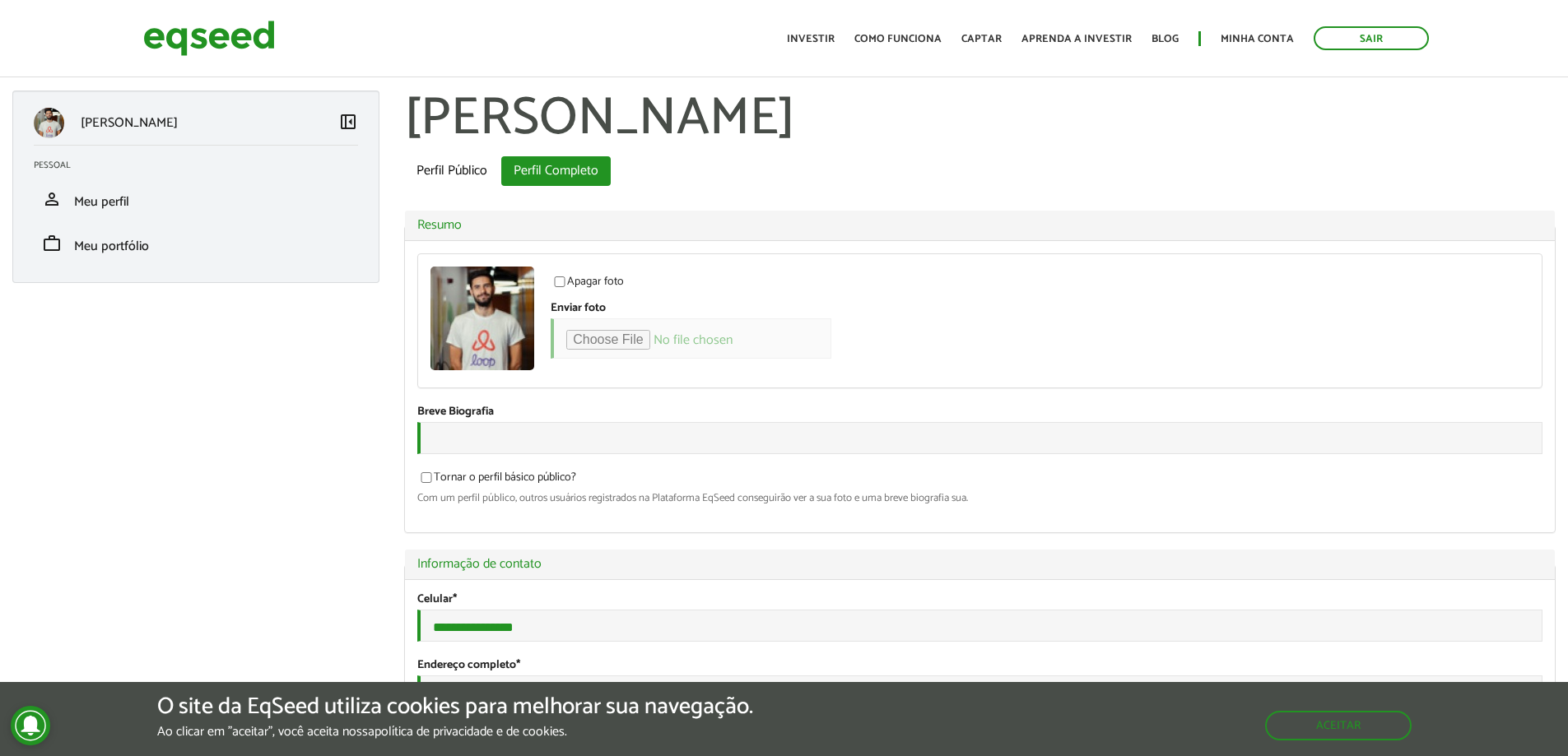
click at [464, 172] on link "Perfil Público" at bounding box center [451, 171] width 96 height 30
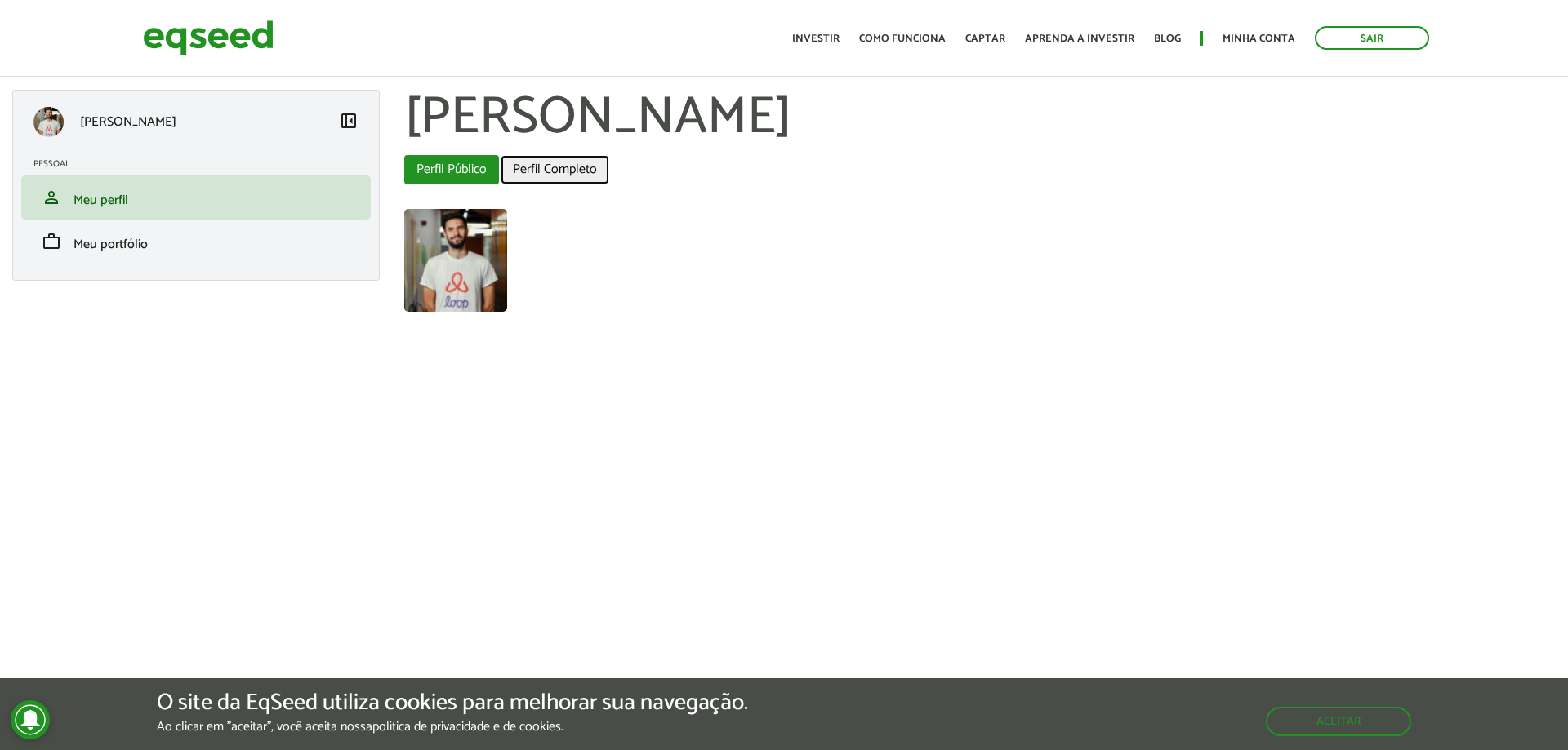
click at [570, 173] on link "Perfil Completo" at bounding box center [554, 170] width 108 height 30
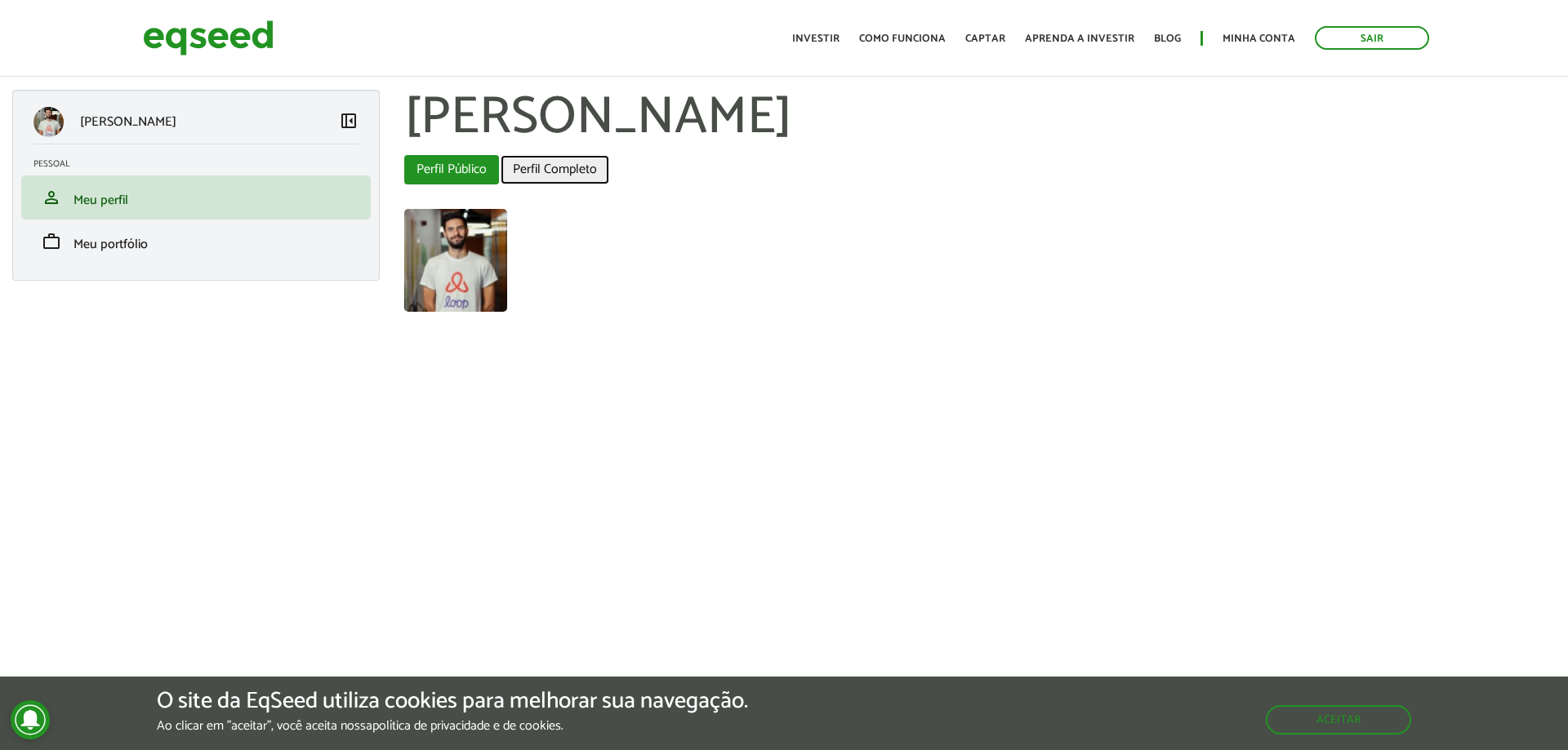
click at [582, 170] on link "Perfil Completo" at bounding box center [554, 170] width 108 height 30
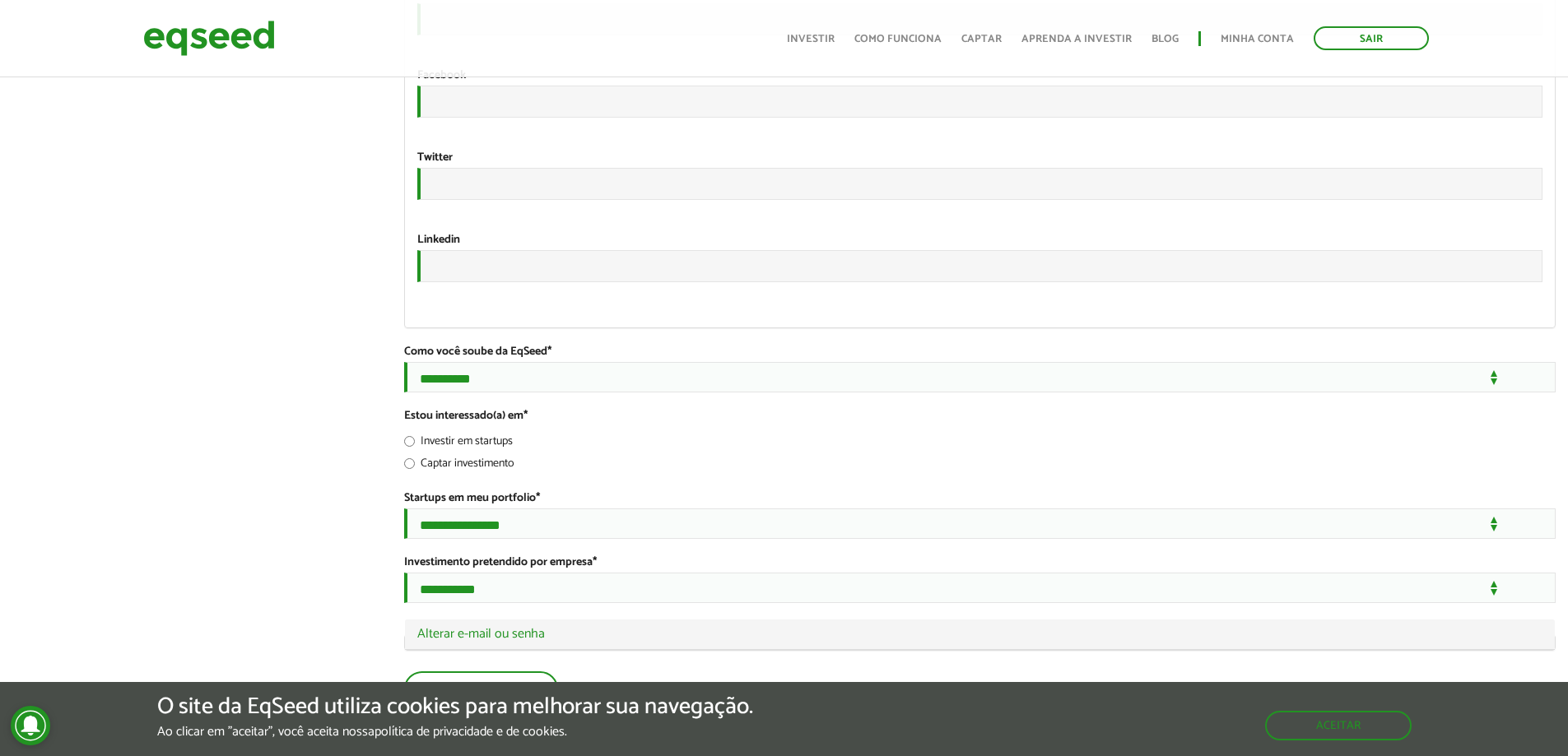
scroll to position [2794, 0]
click at [1356, 722] on button "Aceitar" at bounding box center [1340, 724] width 143 height 26
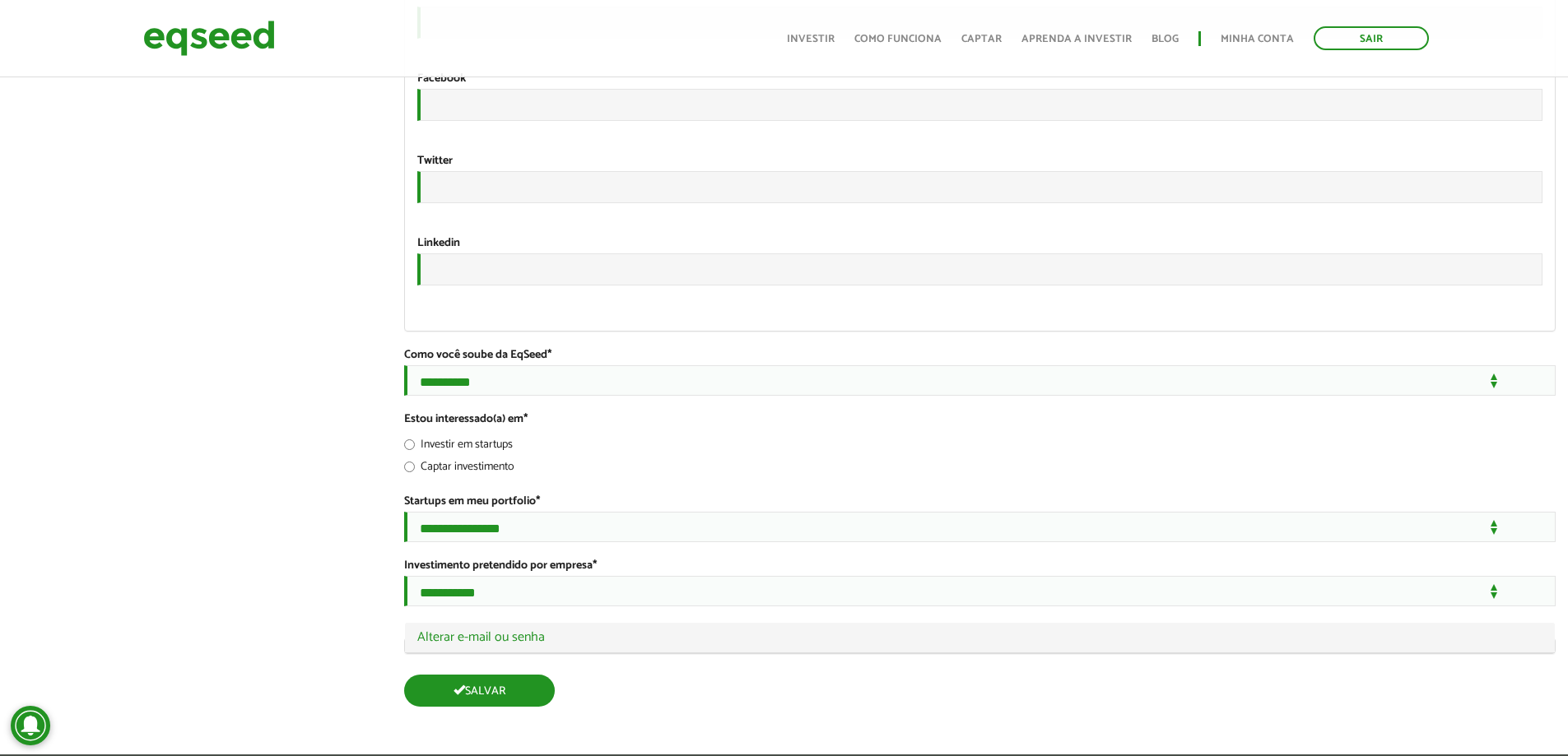
click at [507, 691] on button "Salvar" at bounding box center [479, 690] width 151 height 32
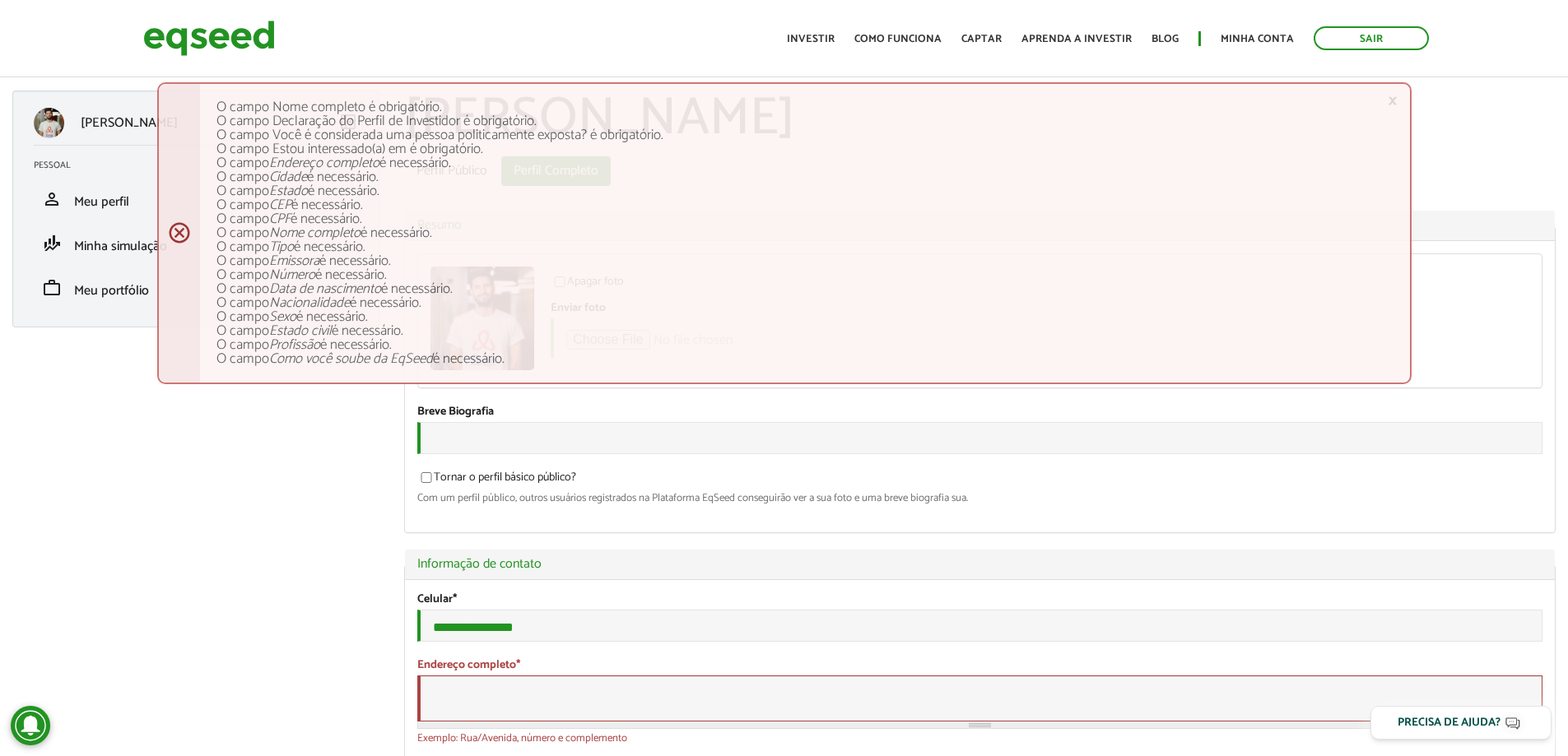
click at [67, 205] on link "person Meu perfil" at bounding box center [196, 199] width 325 height 19
